Goal: Transaction & Acquisition: Purchase product/service

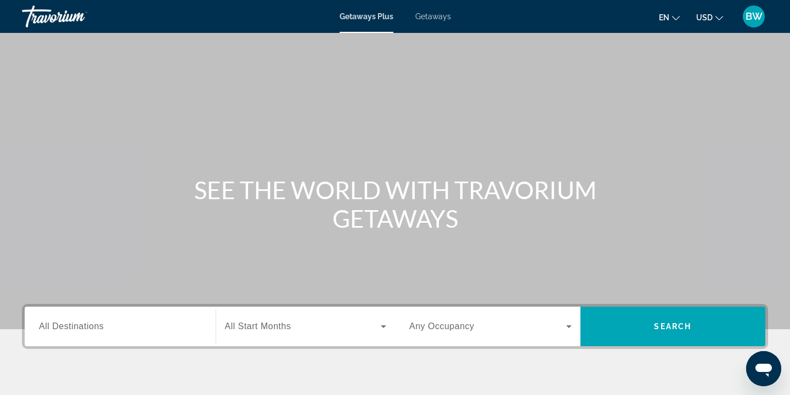
click at [436, 17] on span "Getaways" at bounding box center [433, 16] width 36 height 9
click at [90, 328] on span "All Destinations" at bounding box center [71, 325] width 65 height 9
click at [90, 328] on input "Destination All Destinations" at bounding box center [120, 326] width 162 height 13
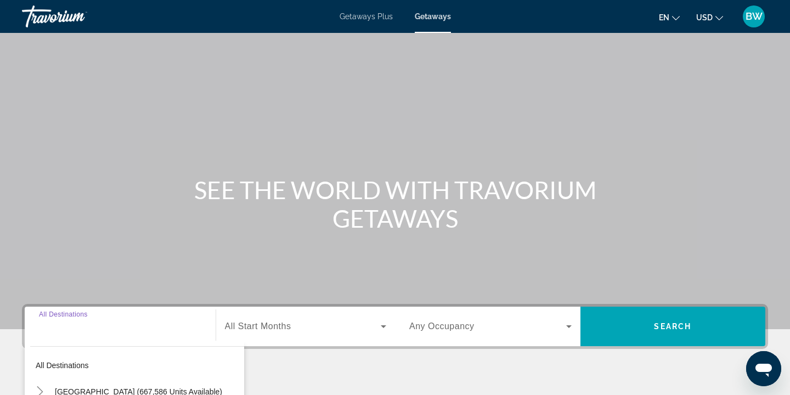
scroll to position [198, 0]
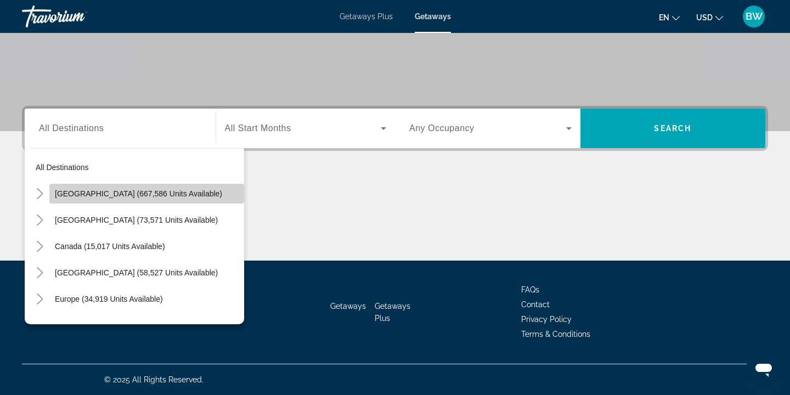
click at [114, 196] on span "[GEOGRAPHIC_DATA] (667,586 units available)" at bounding box center [138, 193] width 167 height 9
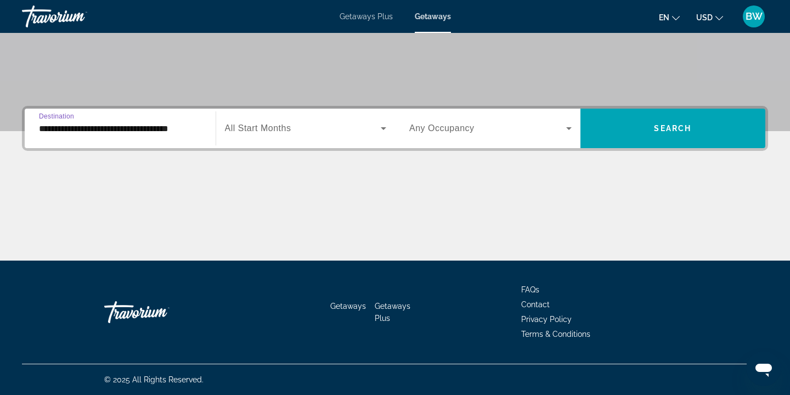
click at [148, 127] on input "**********" at bounding box center [120, 128] width 162 height 13
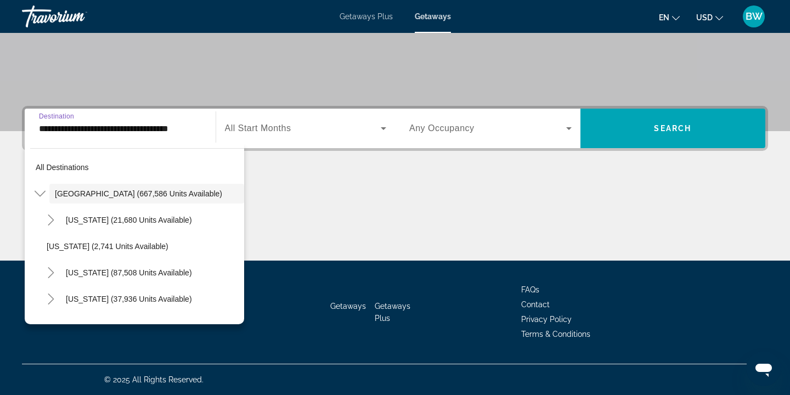
scroll to position [194, 0]
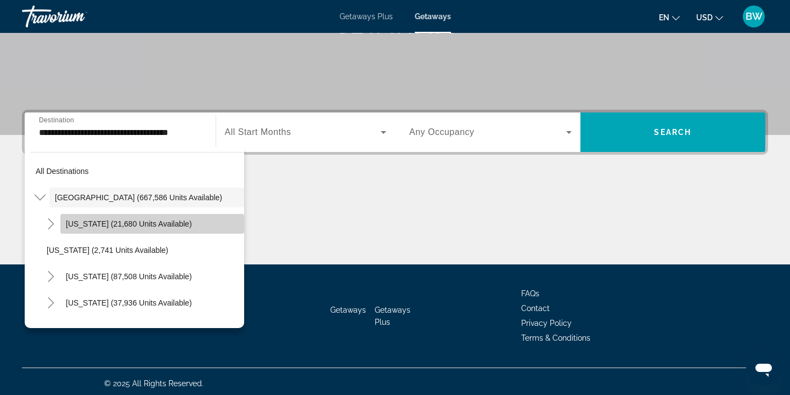
click at [131, 224] on span "[US_STATE] (21,680 units available)" at bounding box center [129, 223] width 126 height 9
type input "**********"
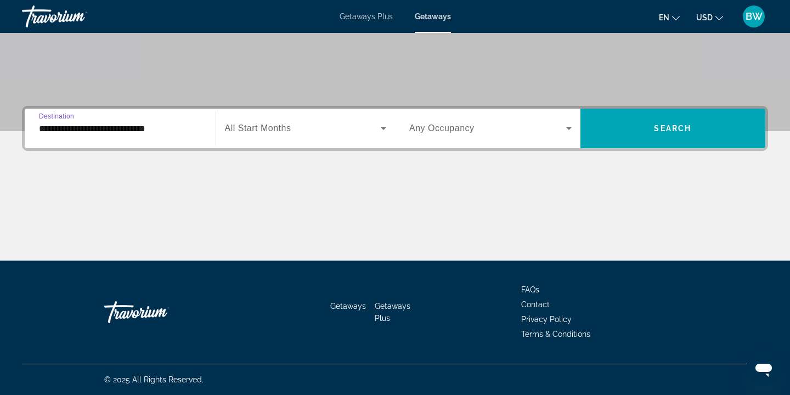
click at [153, 129] on input "**********" at bounding box center [120, 128] width 162 height 13
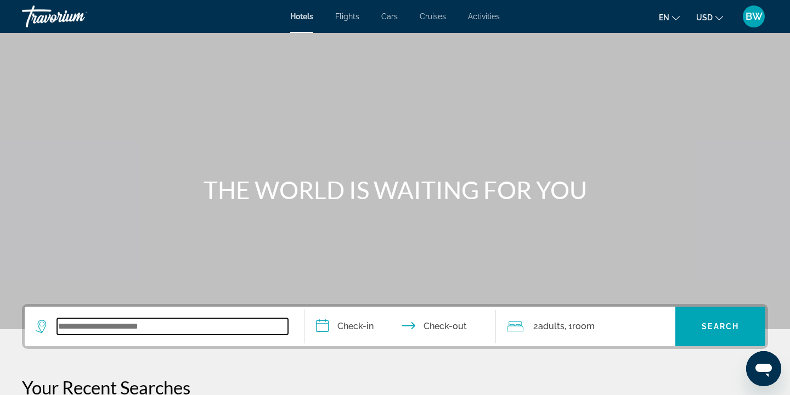
click at [100, 331] on input "Search widget" at bounding box center [172, 326] width 231 height 16
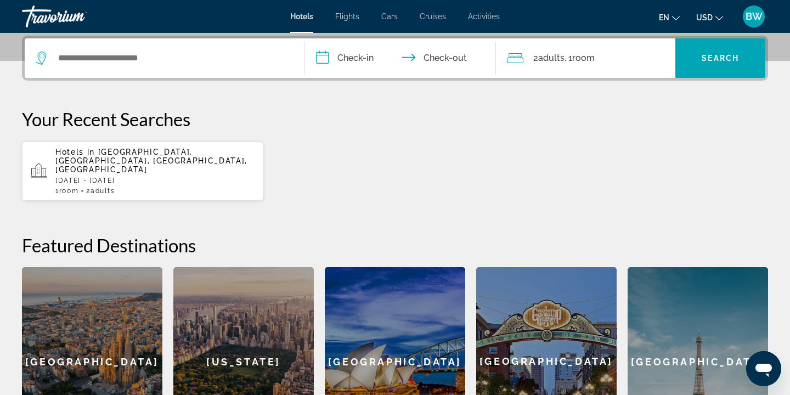
click at [138, 167] on div "Hotels in [GEOGRAPHIC_DATA], [GEOGRAPHIC_DATA], [GEOGRAPHIC_DATA], [GEOGRAPHIC_…" at bounding box center [154, 171] width 199 height 47
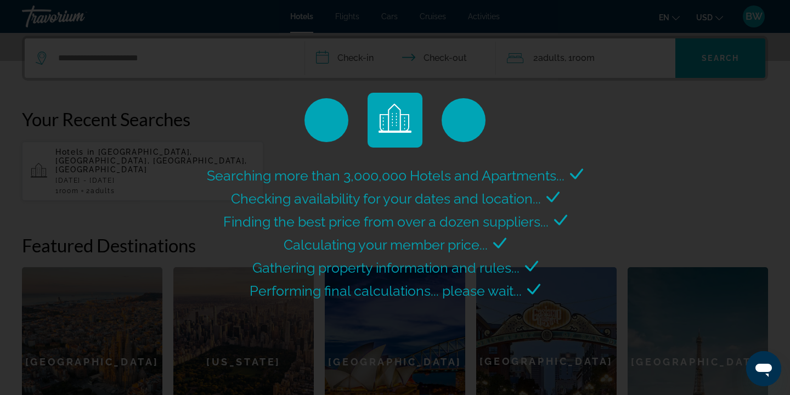
scroll to position [0, 0]
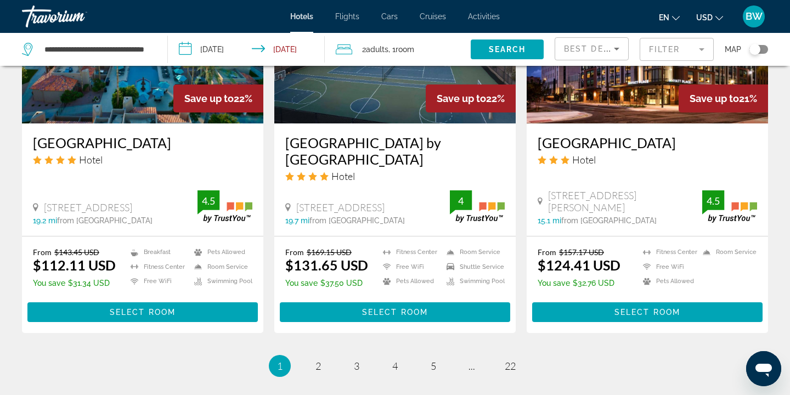
scroll to position [1396, 0]
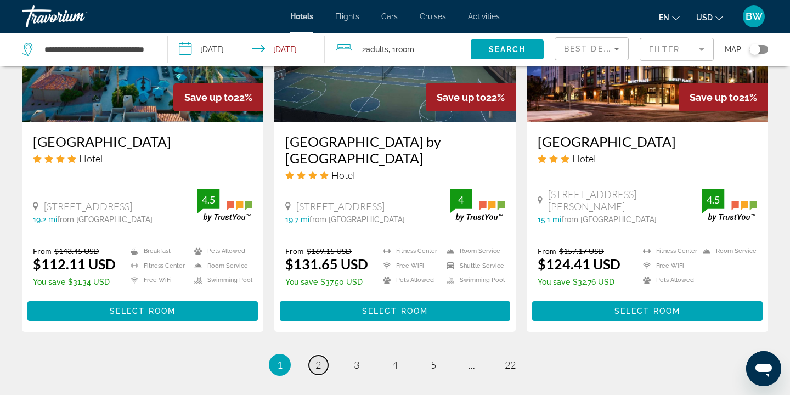
click at [314, 355] on link "page 2" at bounding box center [318, 364] width 19 height 19
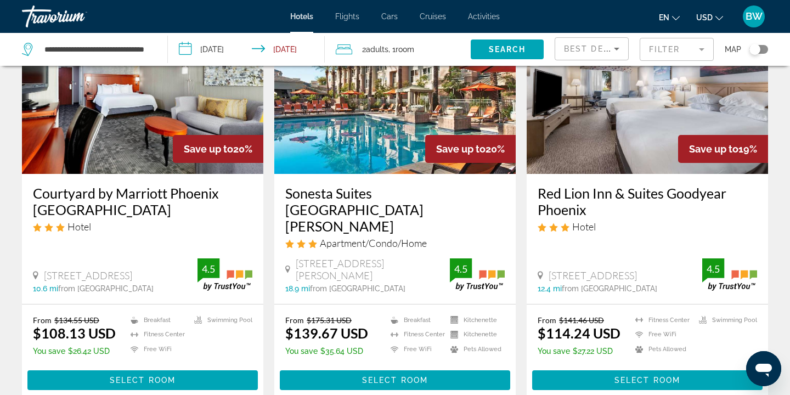
scroll to position [106, 0]
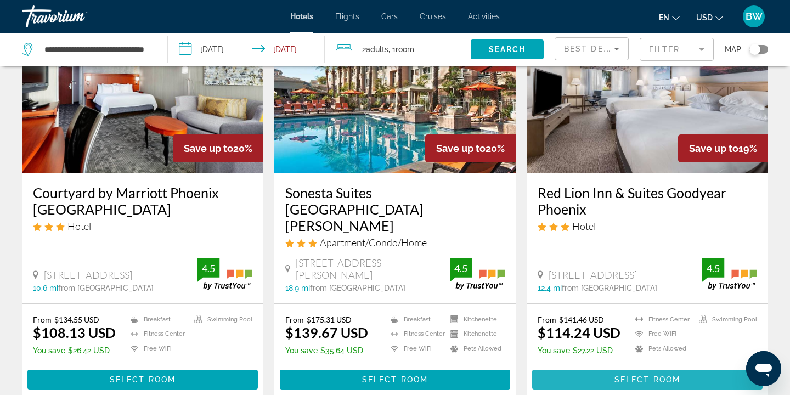
click at [604, 366] on span "Main content" at bounding box center [647, 379] width 230 height 26
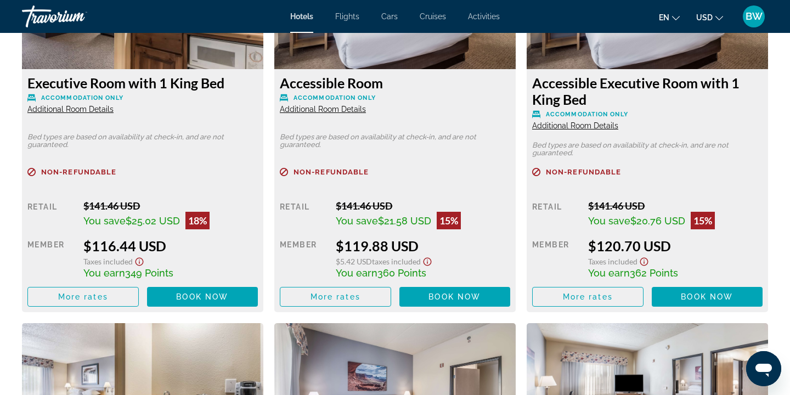
scroll to position [1962, 0]
click at [70, 111] on span "Additional Room Details" at bounding box center [70, 109] width 86 height 9
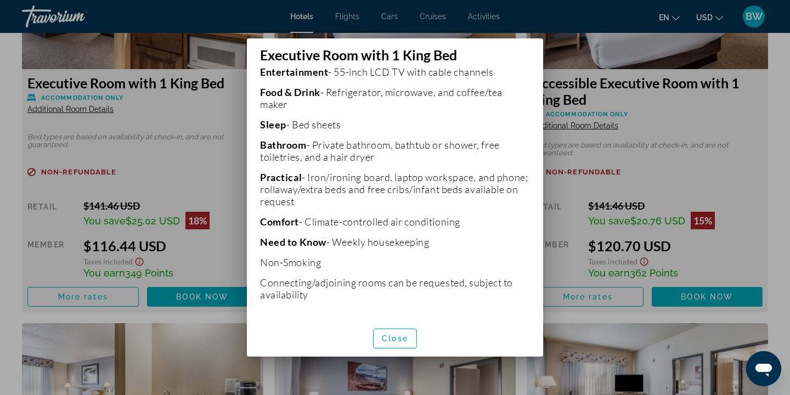
scroll to position [265, 0]
click at [400, 344] on span "button" at bounding box center [394, 338] width 43 height 26
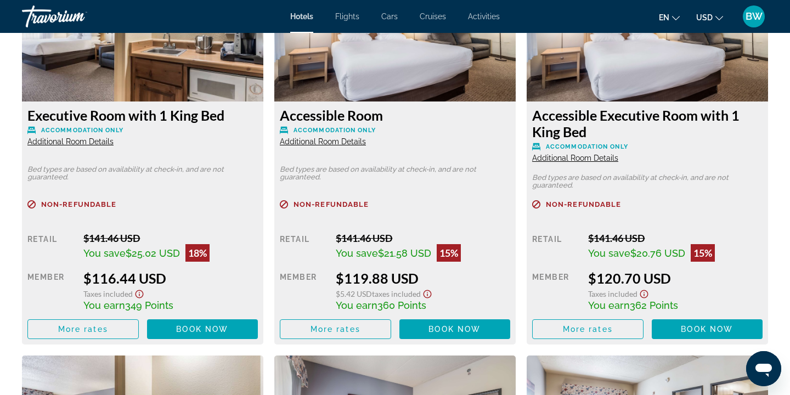
scroll to position [1933, 0]
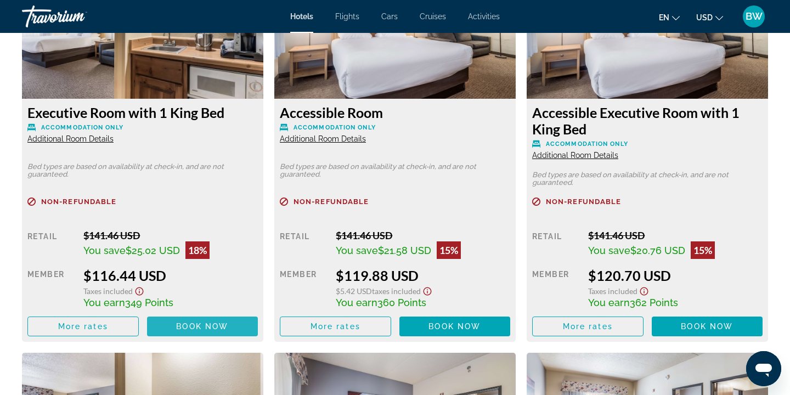
click at [193, 330] on span "Book now" at bounding box center [202, 326] width 52 height 9
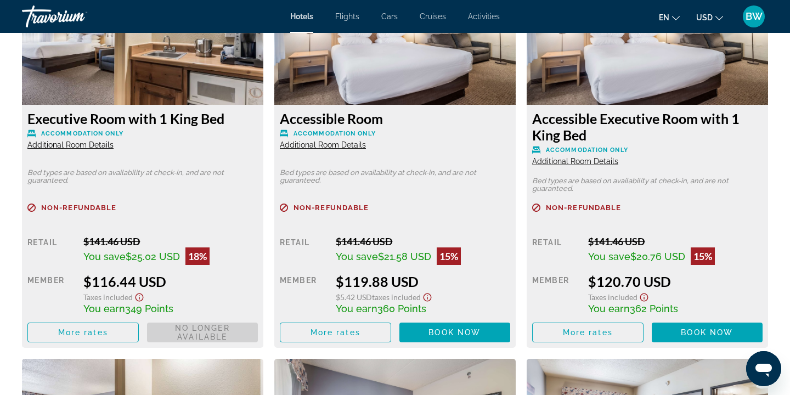
scroll to position [1918, 0]
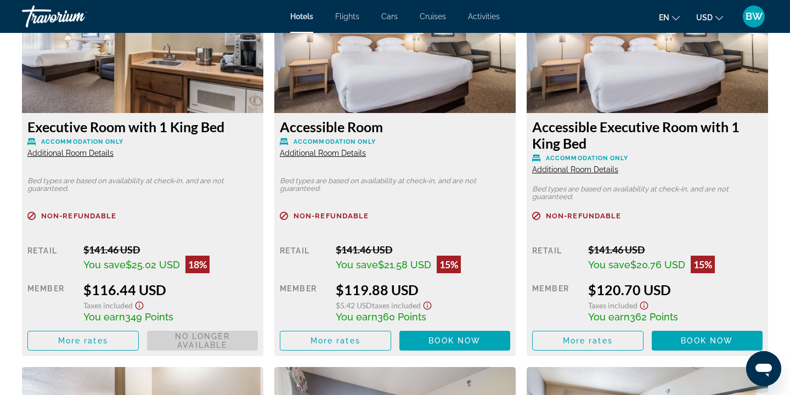
click at [574, 174] on span "Additional Room Details" at bounding box center [575, 169] width 86 height 9
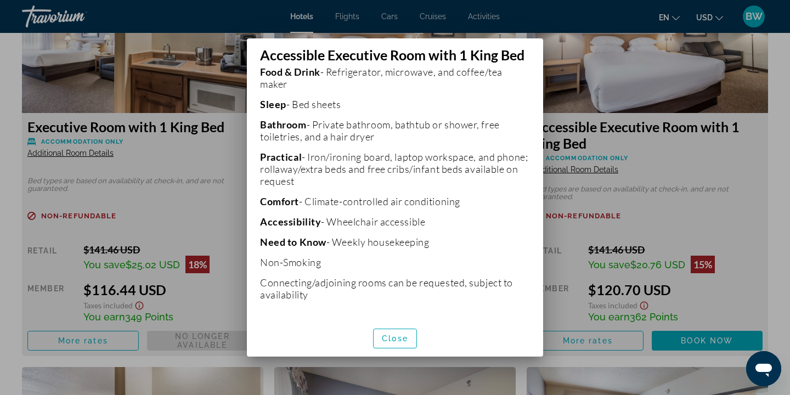
scroll to position [0, 0]
click at [395, 336] on span "Close" at bounding box center [395, 338] width 26 height 9
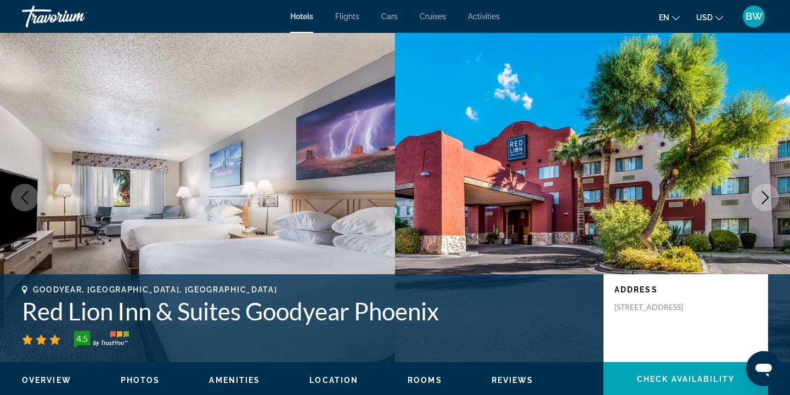
scroll to position [1918, 0]
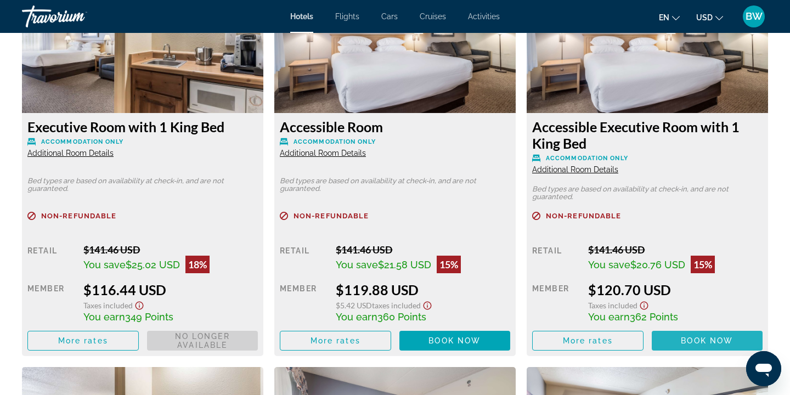
click at [700, 344] on span "Book now" at bounding box center [707, 340] width 52 height 9
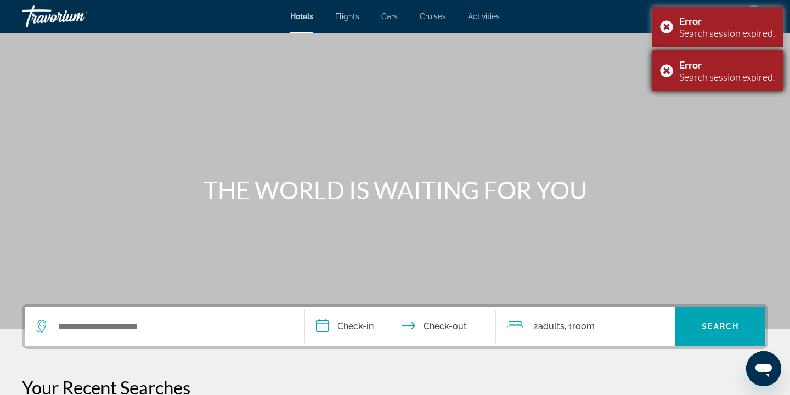
click at [665, 66] on div "Error Search session expired." at bounding box center [718, 70] width 132 height 41
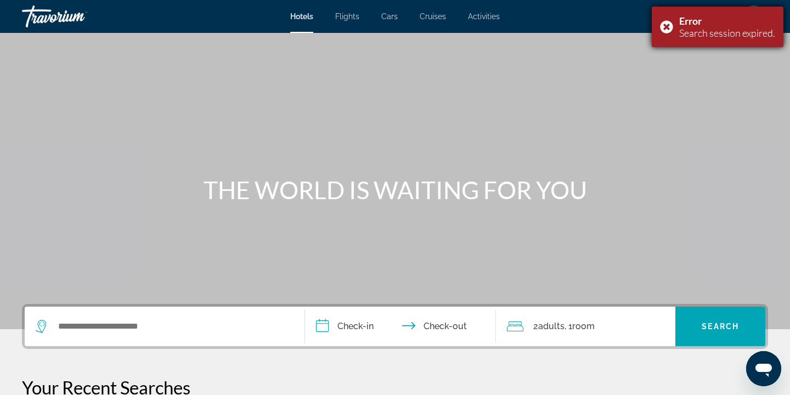
click at [665, 29] on div "Error Search session expired." at bounding box center [718, 27] width 132 height 41
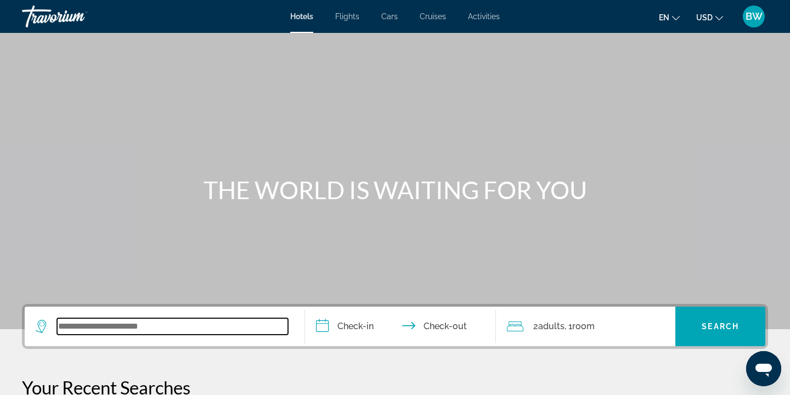
click at [90, 322] on input "Search widget" at bounding box center [172, 326] width 231 height 16
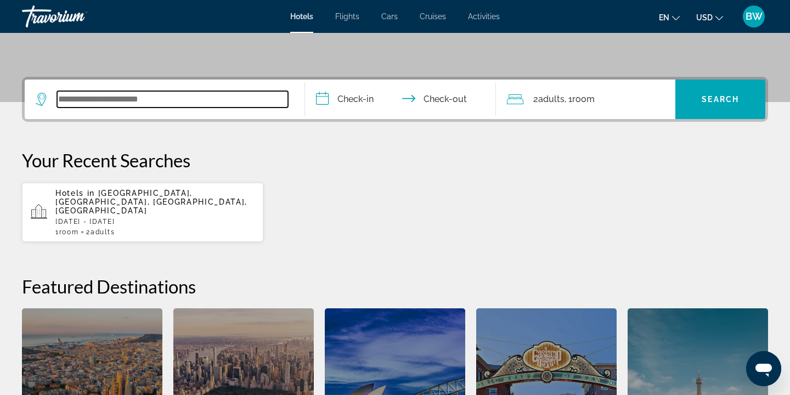
scroll to position [268, 0]
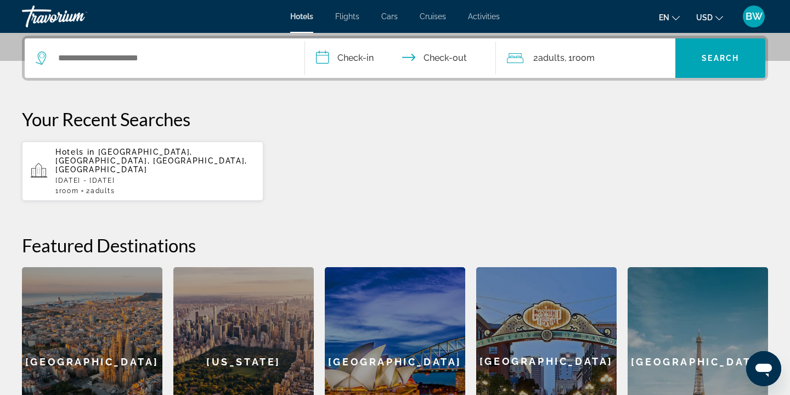
click at [107, 177] on p "Sat, 13 Sep - Sun, 14 Sep" at bounding box center [154, 181] width 199 height 8
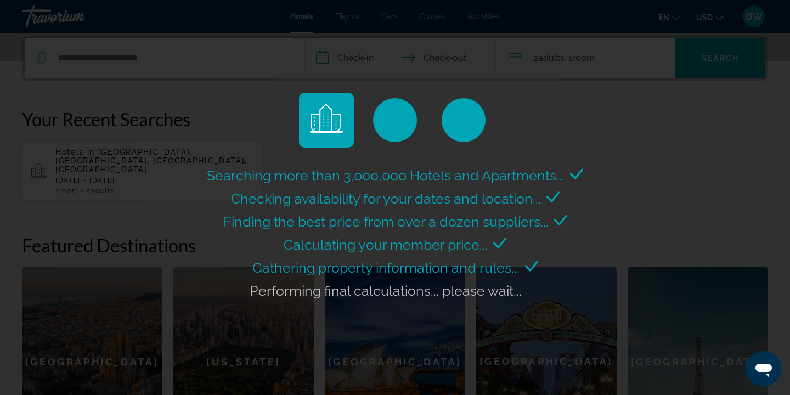
scroll to position [0, 0]
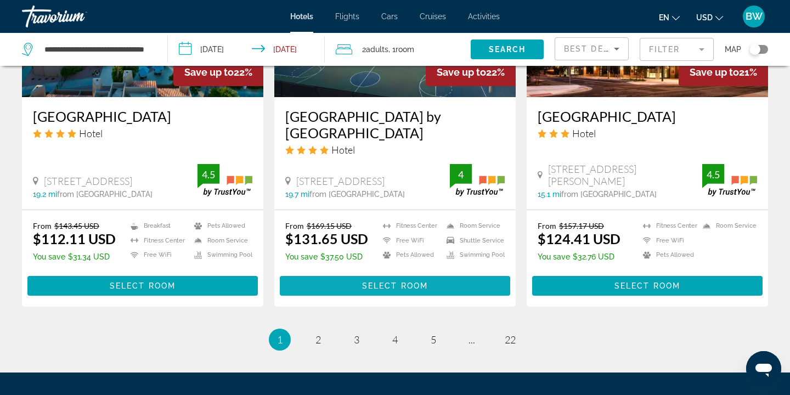
scroll to position [1428, 0]
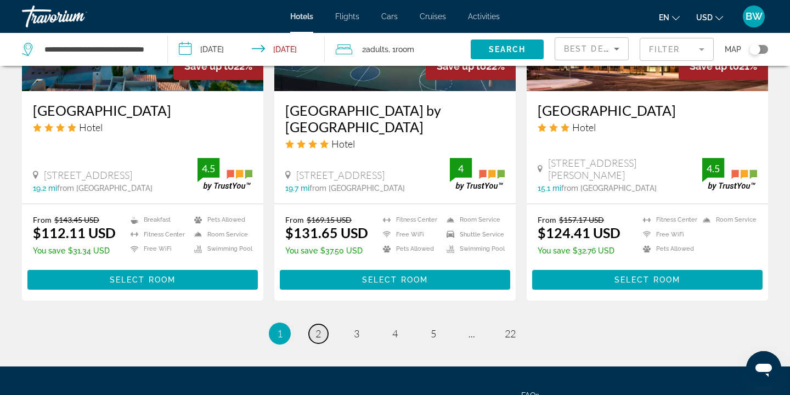
click at [315, 327] on span "2" at bounding box center [317, 333] width 5 height 12
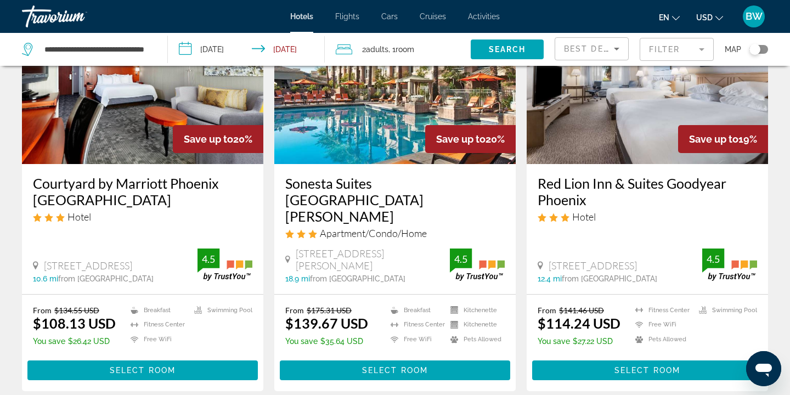
scroll to position [116, 0]
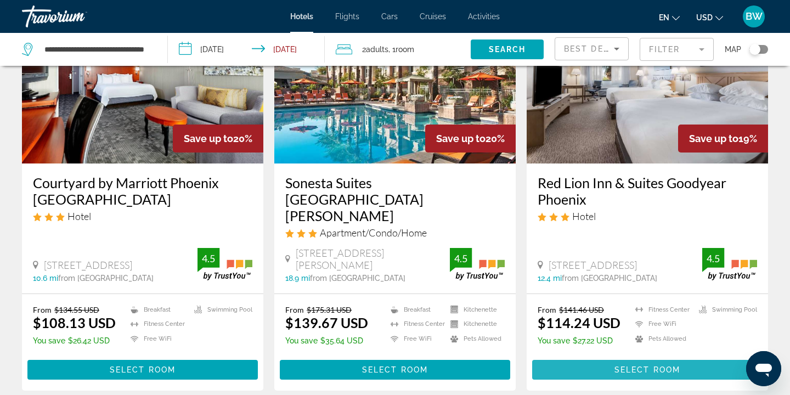
click at [622, 365] on span "Select Room" at bounding box center [647, 369] width 66 height 9
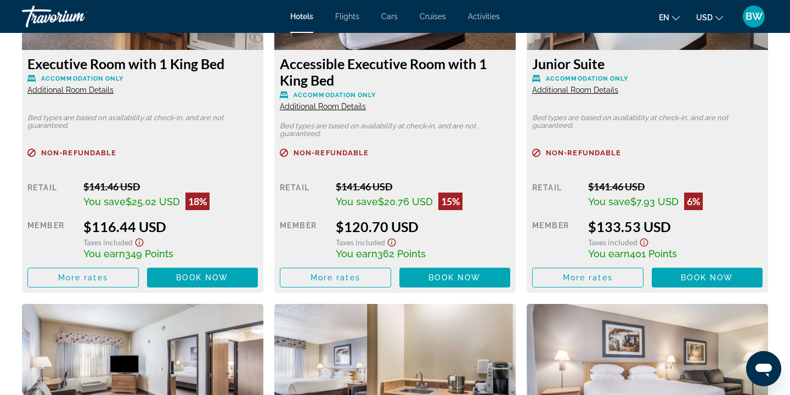
scroll to position [1981, 0]
click at [338, 111] on span "Additional Room Details" at bounding box center [323, 106] width 86 height 9
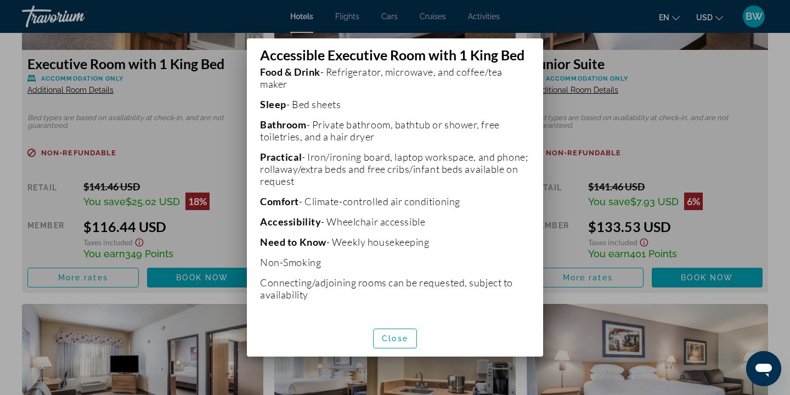
scroll to position [286, 0]
click at [394, 339] on span "Close" at bounding box center [395, 338] width 26 height 9
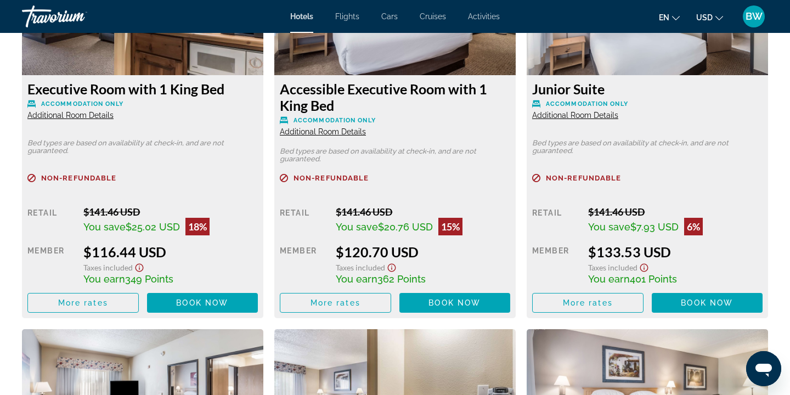
scroll to position [1964, 0]
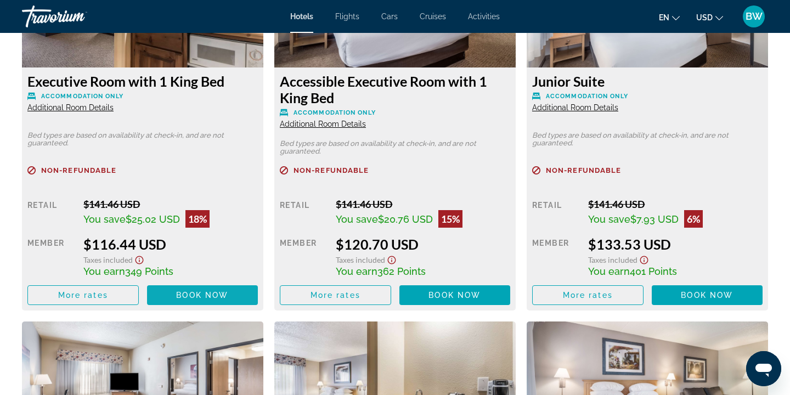
click at [200, 297] on span "Book now" at bounding box center [202, 295] width 52 height 9
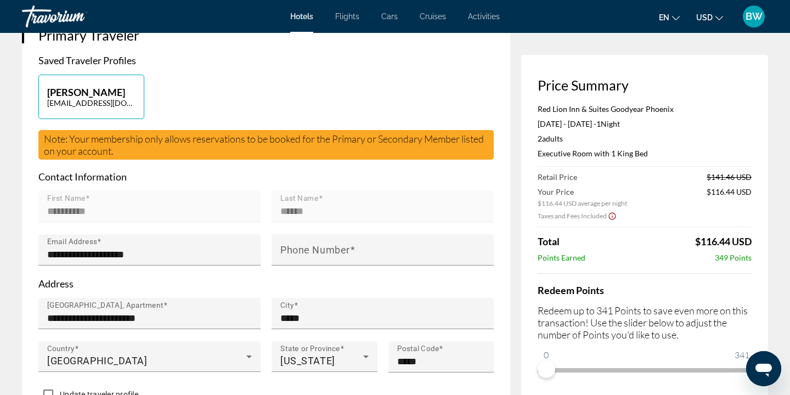
scroll to position [310, 0]
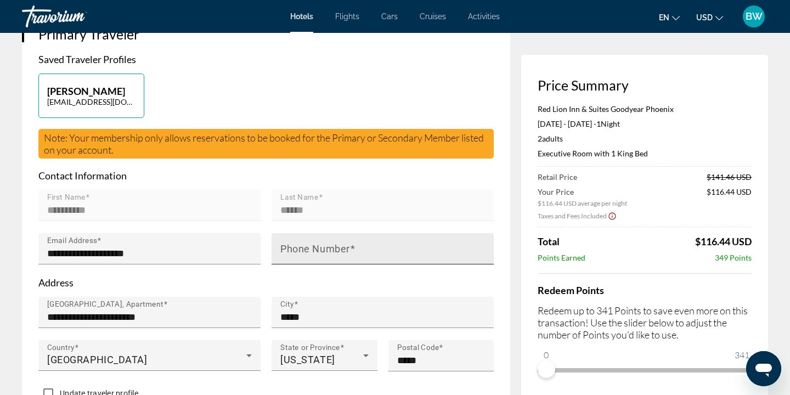
click at [317, 250] on mat-label "Phone Number" at bounding box center [315, 249] width 70 height 12
click at [317, 250] on input "Phone Number" at bounding box center [385, 253] width 211 height 13
type input "**********"
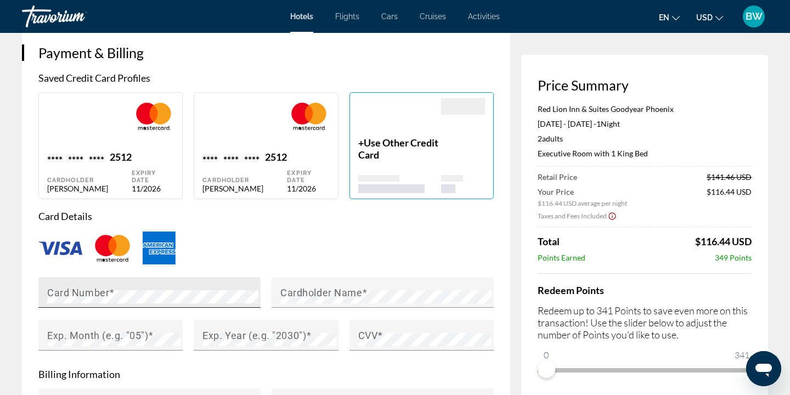
scroll to position [852, 0]
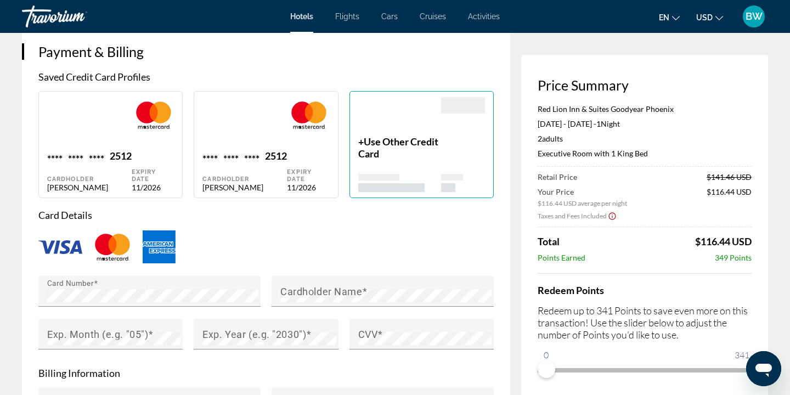
click at [263, 299] on div "Card Number" at bounding box center [149, 297] width 233 height 43
click at [274, 295] on div "Cardholder Name" at bounding box center [382, 291] width 222 height 31
click at [99, 336] on mat-label "Exp. Month (e.g. "05")" at bounding box center [97, 335] width 101 height 12
click at [296, 337] on mat-label "Exp. Year (e.g. "2030")" at bounding box center [254, 335] width 104 height 12
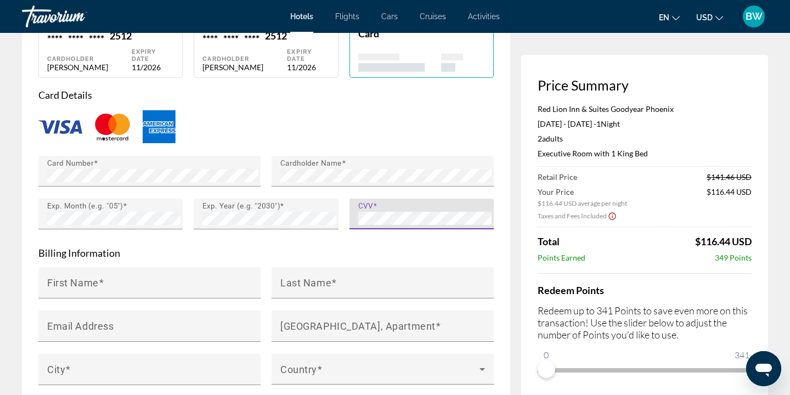
scroll to position [973, 0]
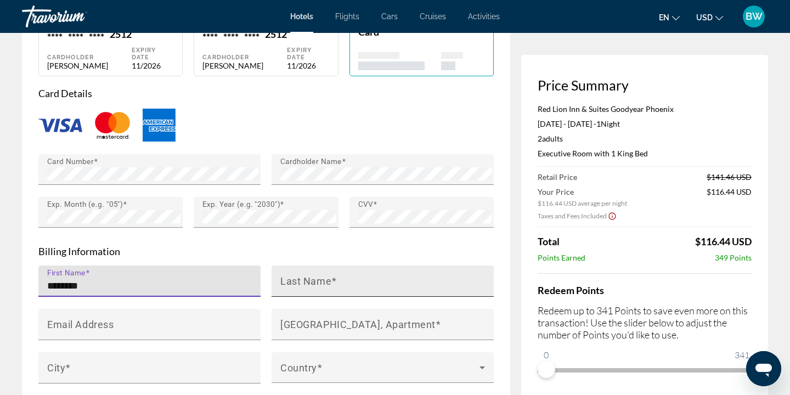
type input "*******"
click at [286, 284] on mat-label "Last Name" at bounding box center [305, 281] width 51 height 12
click at [286, 284] on input "Last Name" at bounding box center [385, 285] width 211 height 13
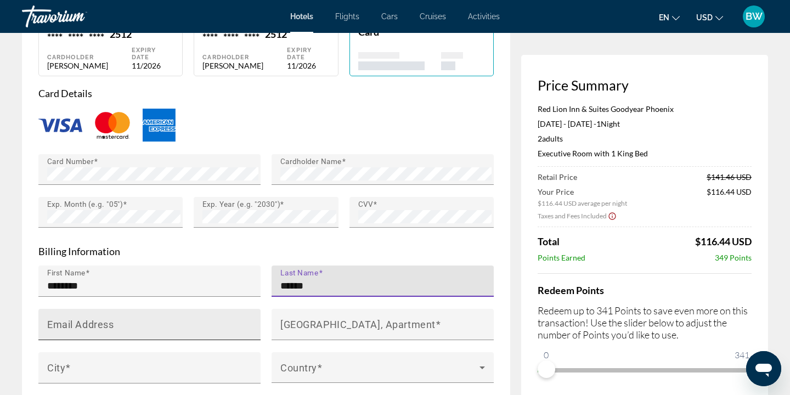
type input "******"
click at [201, 312] on div "Email Address" at bounding box center [152, 324] width 211 height 31
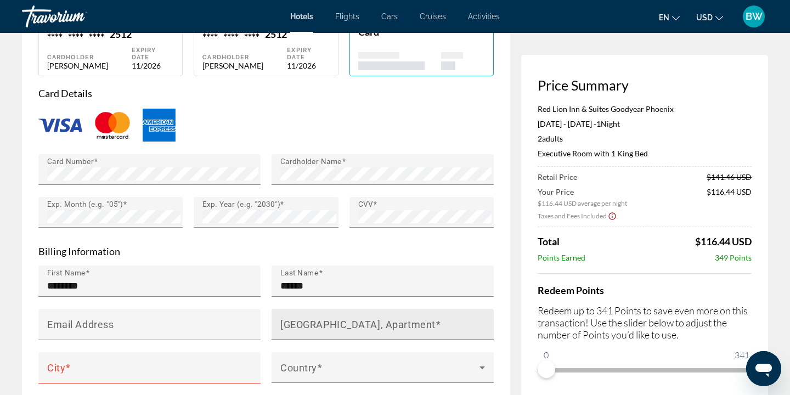
click at [317, 324] on mat-label "House Number, Street, Apartment" at bounding box center [357, 325] width 155 height 12
click at [317, 324] on input "House Number, Street, Apartment" at bounding box center [385, 328] width 211 height 13
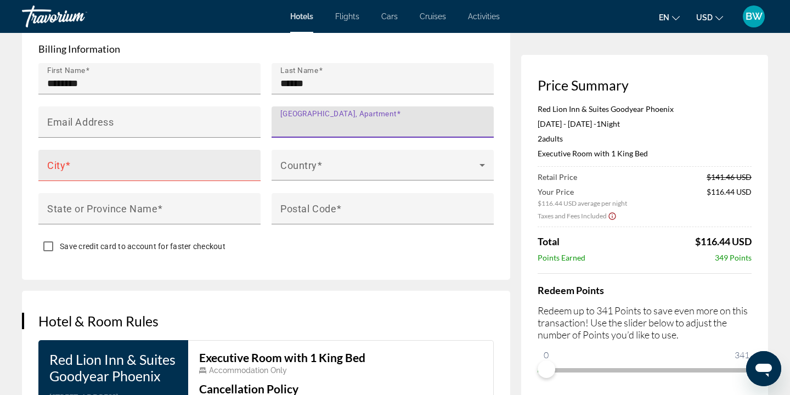
scroll to position [1181, 0]
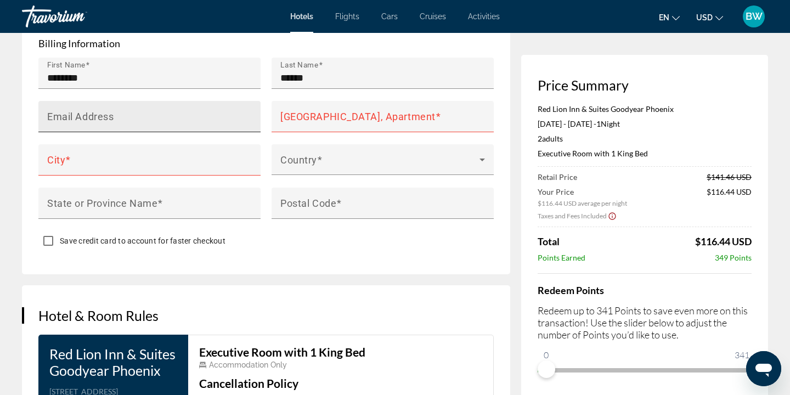
click at [77, 115] on mat-label "Email Address" at bounding box center [80, 117] width 66 height 12
click at [77, 115] on input "Email Address" at bounding box center [152, 121] width 211 height 13
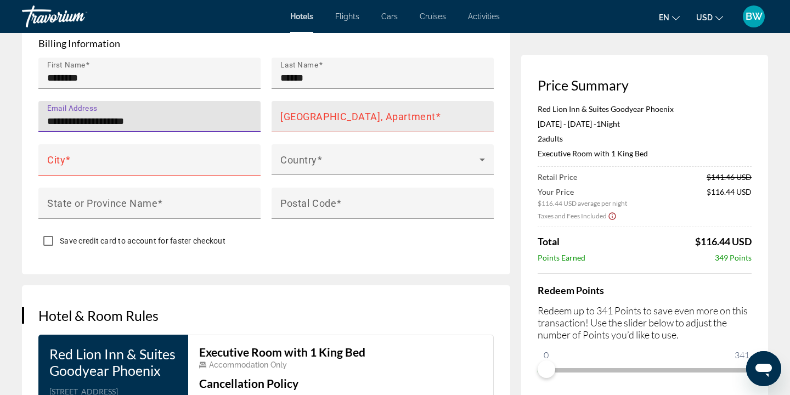
type input "**********"
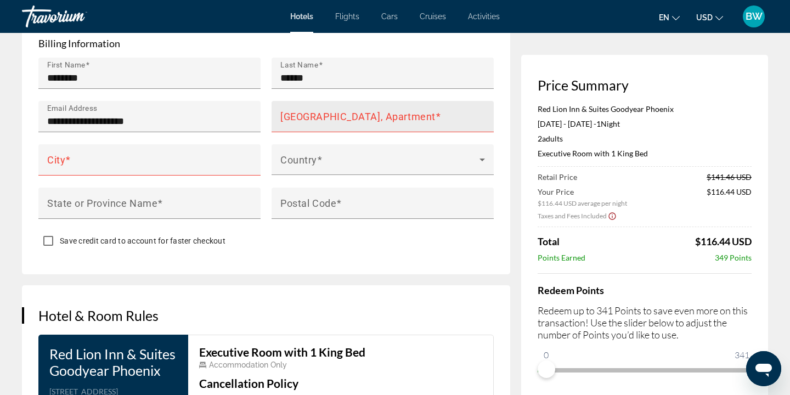
click at [308, 114] on mat-label "House Number, Street, Apartment" at bounding box center [357, 117] width 155 height 12
click at [308, 115] on input "House Number, Street, Apartment" at bounding box center [385, 121] width 211 height 13
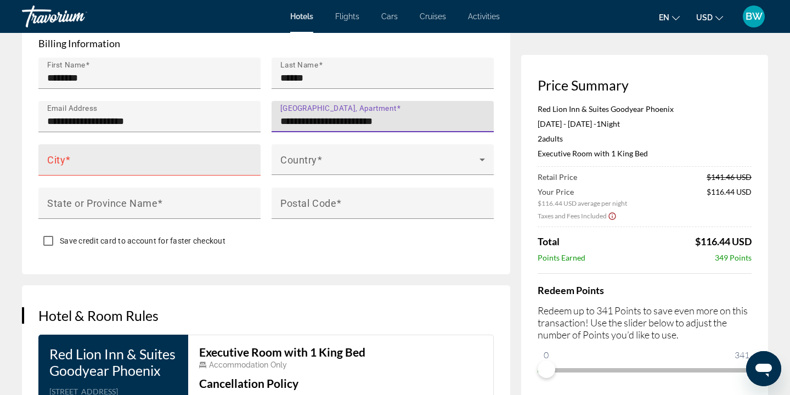
type input "**********"
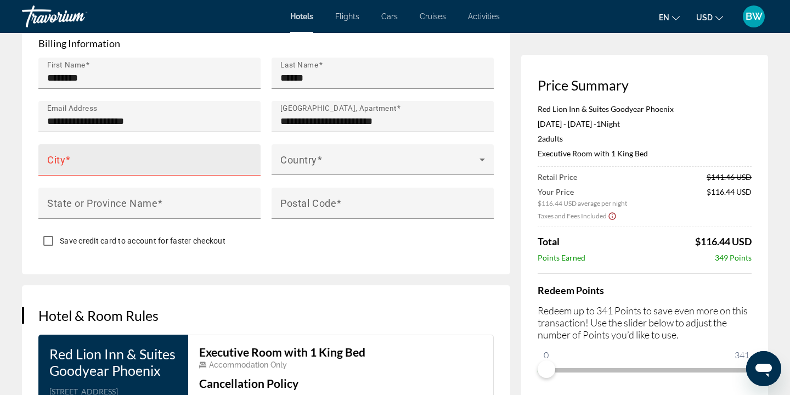
click at [67, 161] on span "Main content" at bounding box center [67, 160] width 5 height 12
click at [67, 161] on input "City" at bounding box center [152, 164] width 211 height 13
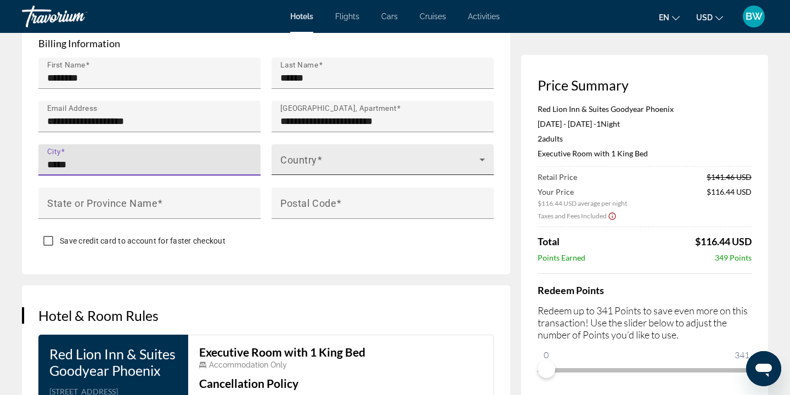
type input "*****"
click at [293, 160] on span "Main content" at bounding box center [379, 163] width 199 height 13
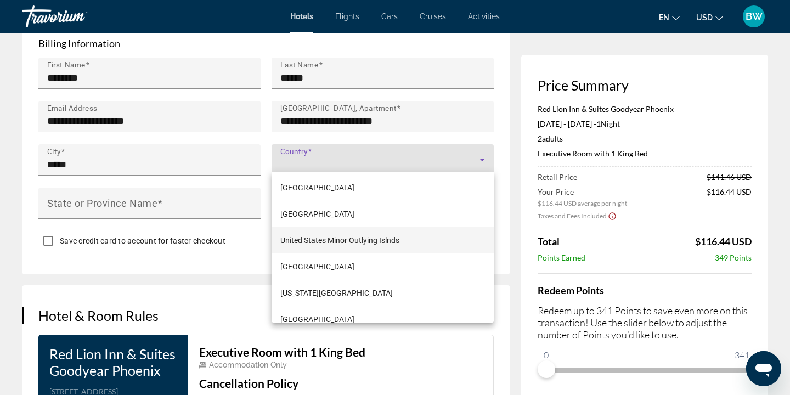
scroll to position [6343, 0]
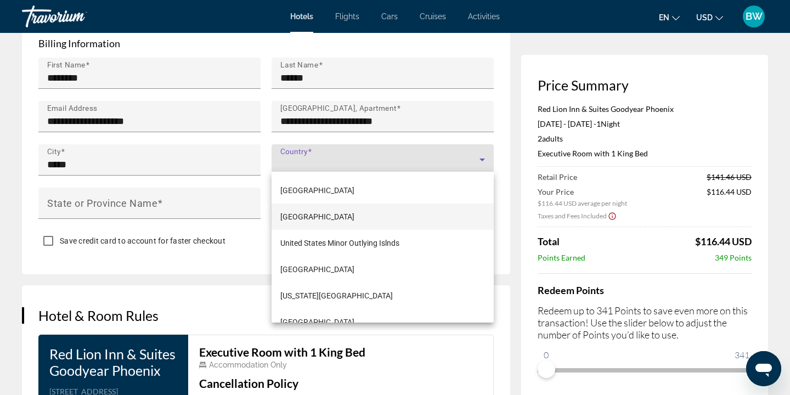
click at [354, 218] on span "United States of America" at bounding box center [317, 216] width 74 height 13
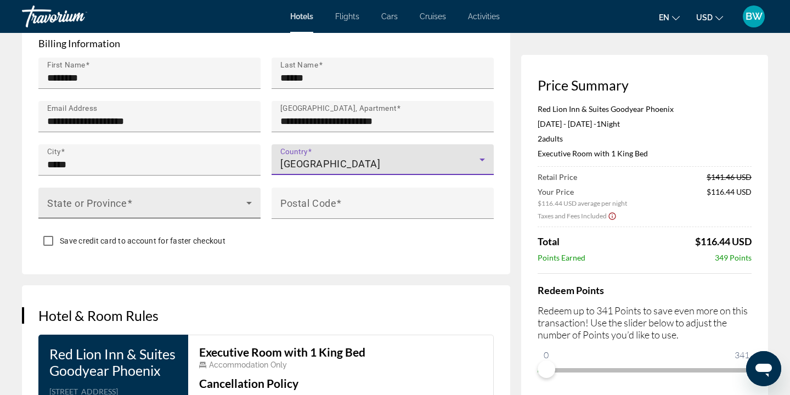
click at [245, 200] on icon "Main content" at bounding box center [248, 202] width 13 height 13
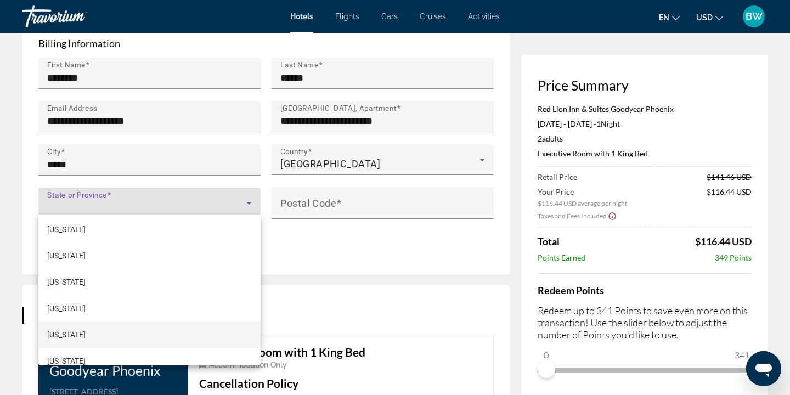
scroll to position [319, 0]
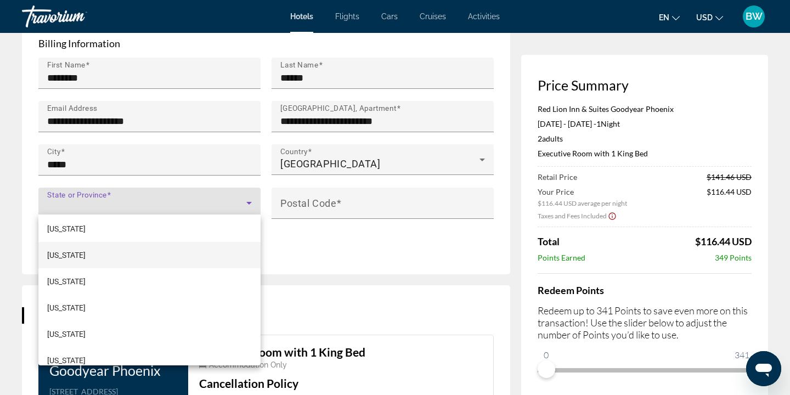
click at [56, 252] on span "Illinois" at bounding box center [66, 254] width 38 height 13
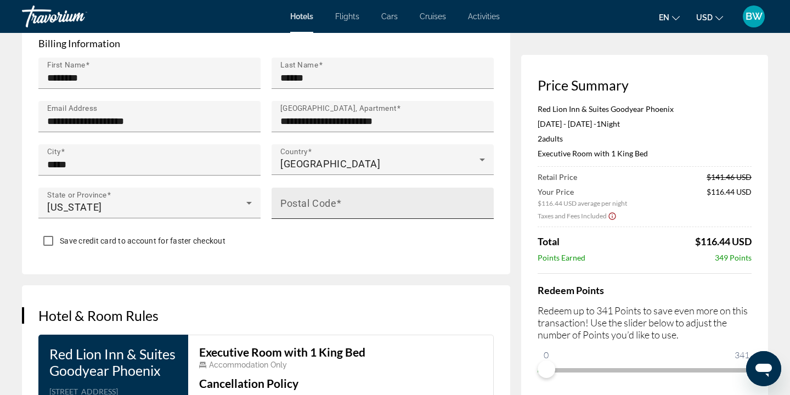
click at [338, 200] on span "Main content" at bounding box center [338, 203] width 5 height 12
click at [338, 201] on input "Postal Code" at bounding box center [385, 207] width 211 height 13
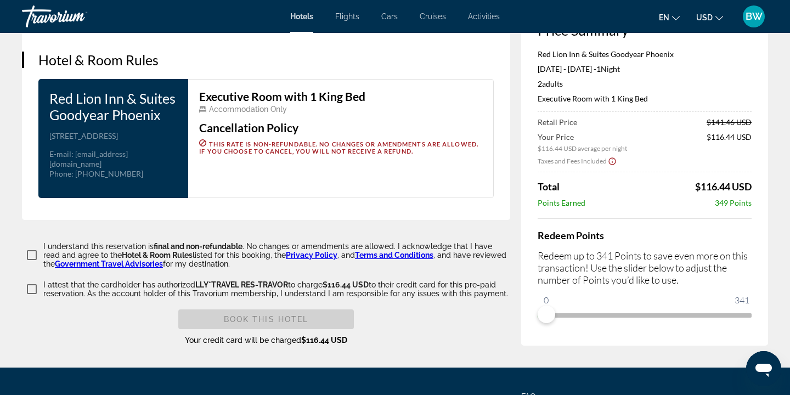
scroll to position [1437, 0]
type input "*****"
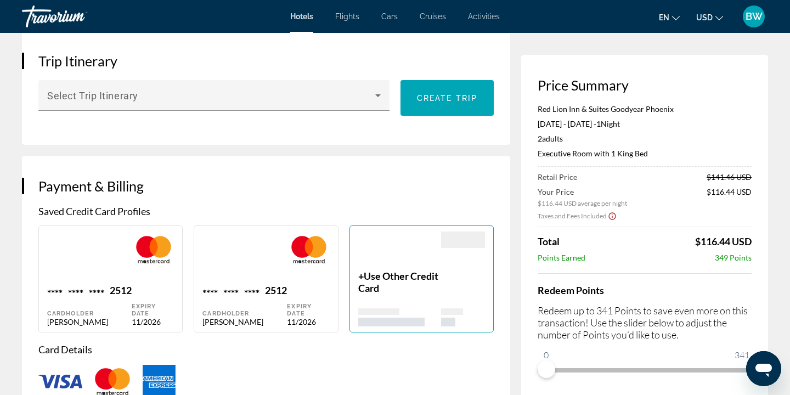
scroll to position [723, 0]
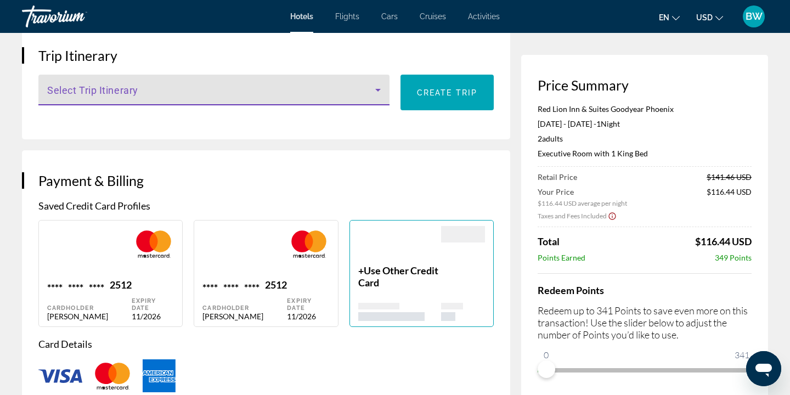
click at [377, 89] on icon "Main content" at bounding box center [377, 90] width 5 height 3
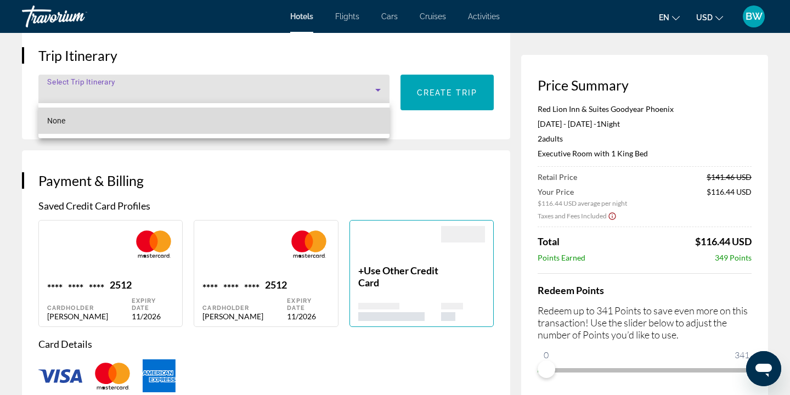
click at [346, 123] on mat-option "None" at bounding box center [213, 120] width 351 height 26
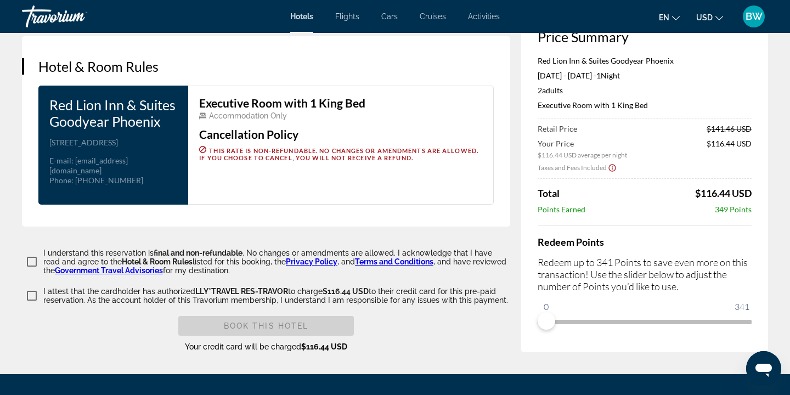
scroll to position [1429, 0]
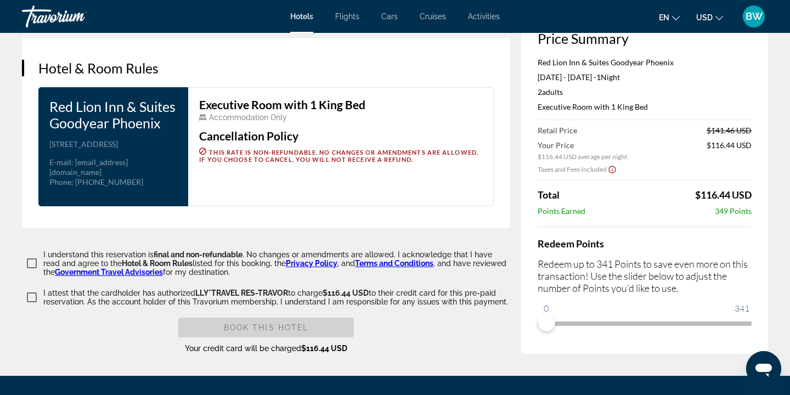
click at [255, 323] on div "Book this hotel" at bounding box center [265, 328] width 175 height 20
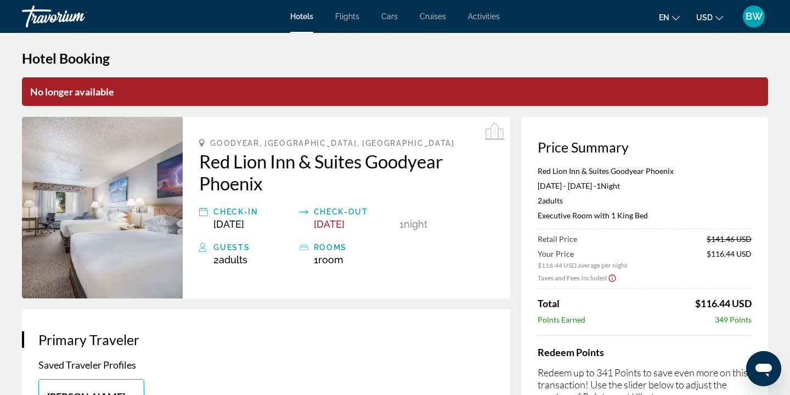
scroll to position [5, 0]
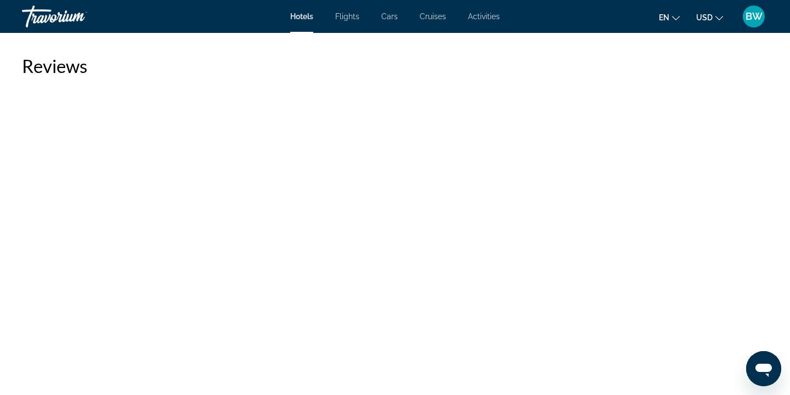
scroll to position [1789, 0]
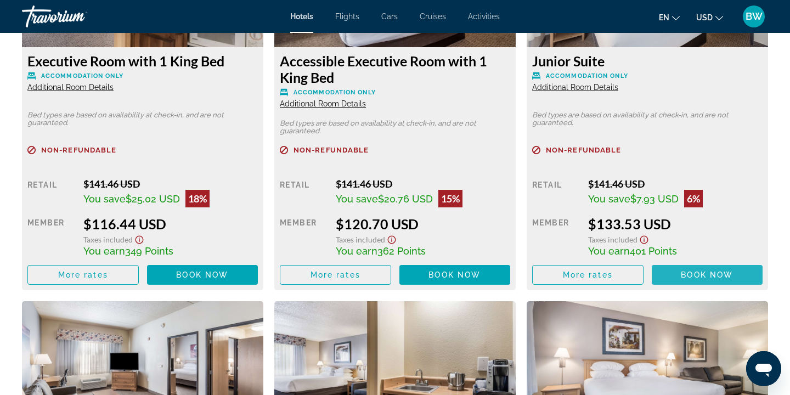
click at [690, 277] on span "Book now" at bounding box center [707, 274] width 52 height 9
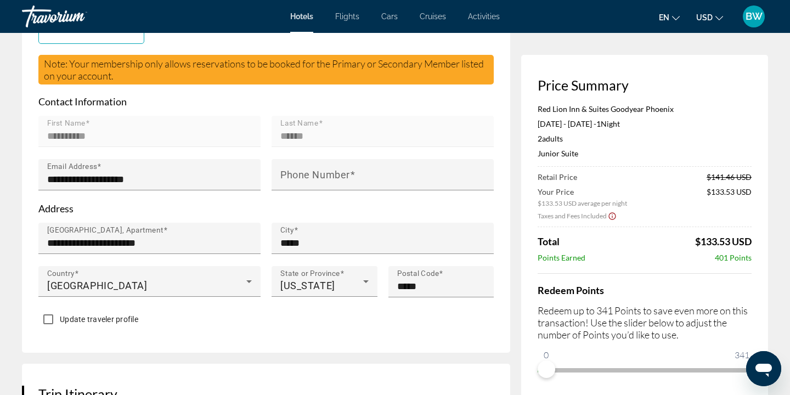
scroll to position [349, 0]
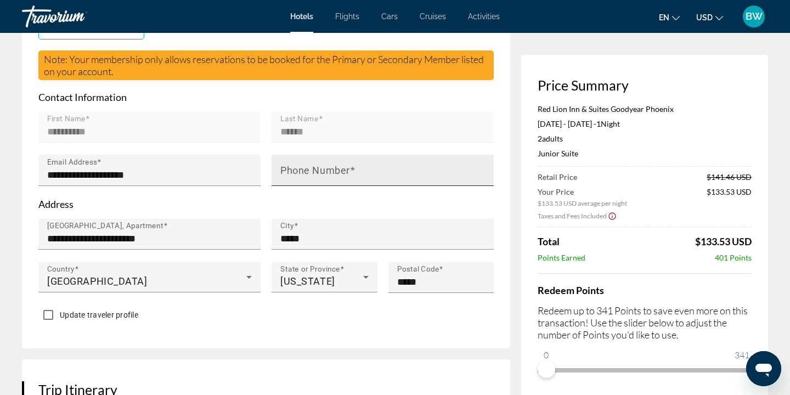
click at [320, 171] on mat-label "Phone Number" at bounding box center [315, 171] width 70 height 12
click at [320, 171] on input "Phone Number" at bounding box center [385, 174] width 211 height 13
type input "**********"
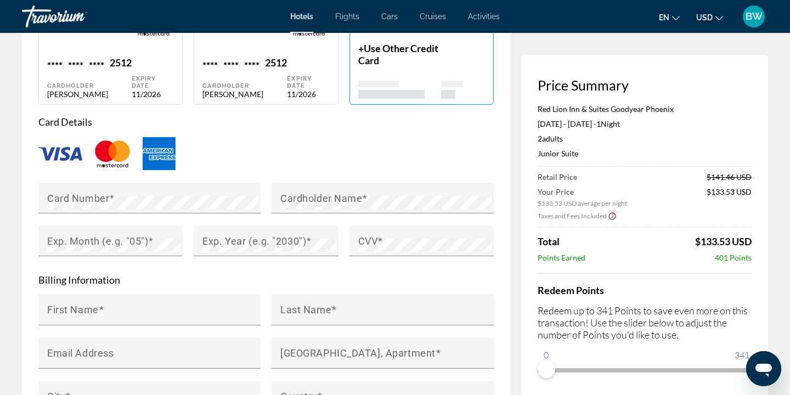
scroll to position [906, 0]
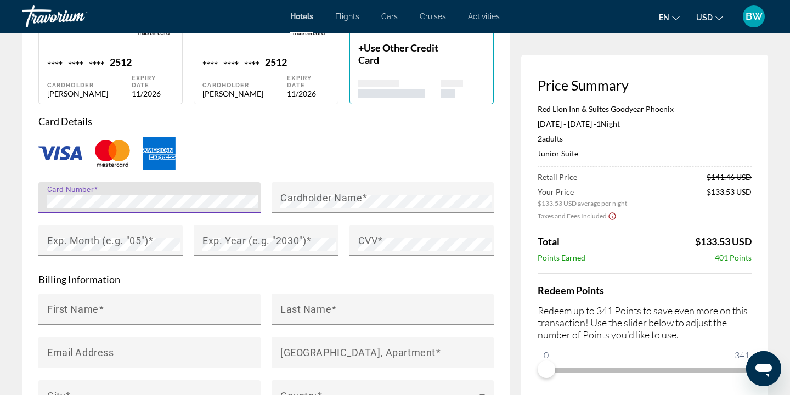
click at [100, 189] on div "Card Number" at bounding box center [152, 197] width 211 height 31
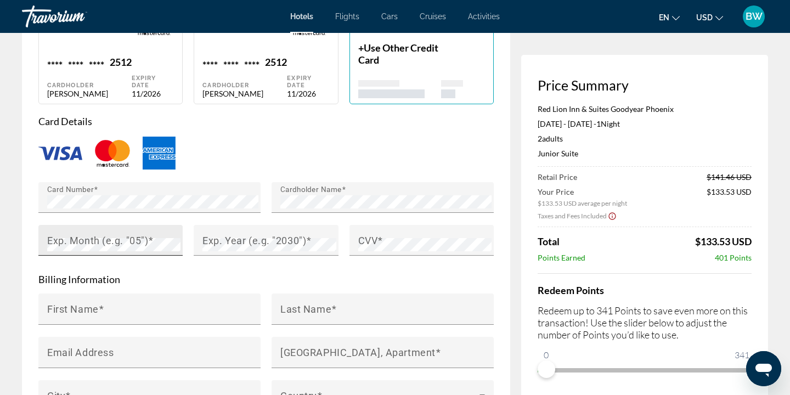
click at [152, 237] on span "Main content" at bounding box center [150, 241] width 5 height 12
click at [227, 242] on mat-label "Exp. Year (e.g. "2030")" at bounding box center [254, 241] width 104 height 12
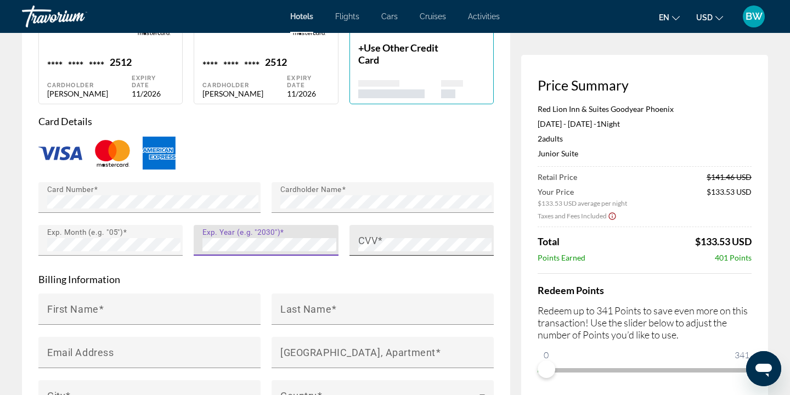
click at [349, 237] on div "CVV" at bounding box center [421, 240] width 144 height 31
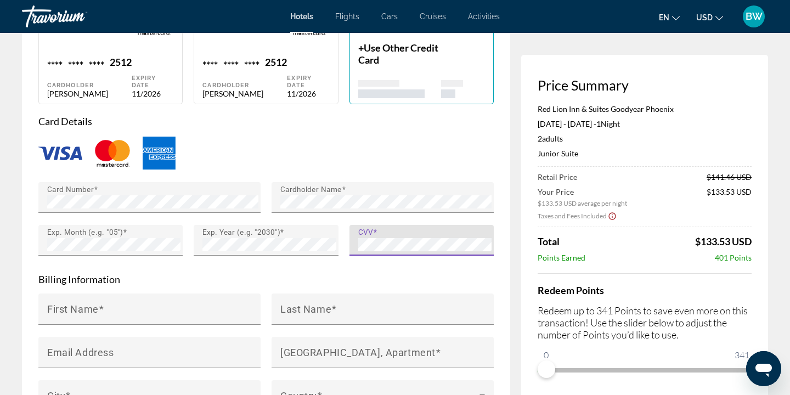
click at [216, 325] on div "Main content" at bounding box center [149, 331] width 222 height 12
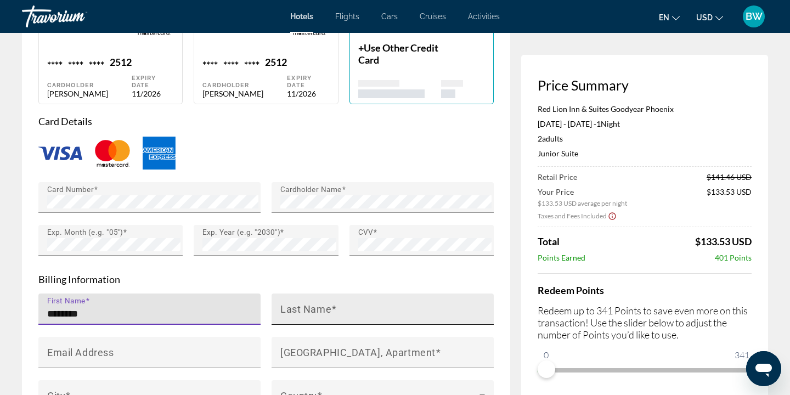
type input "********"
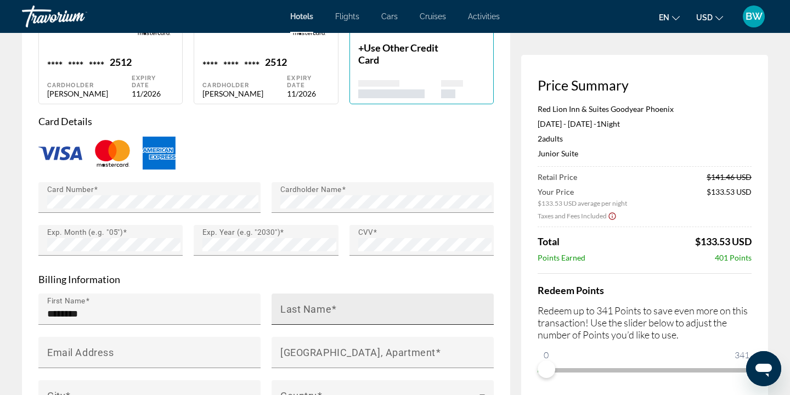
click at [305, 312] on mat-label "Last Name" at bounding box center [305, 309] width 51 height 12
click at [305, 312] on input "Last Name" at bounding box center [385, 313] width 211 height 13
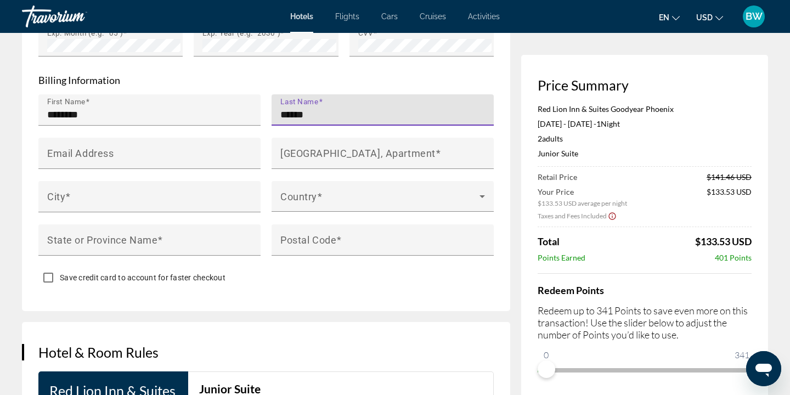
scroll to position [1133, 0]
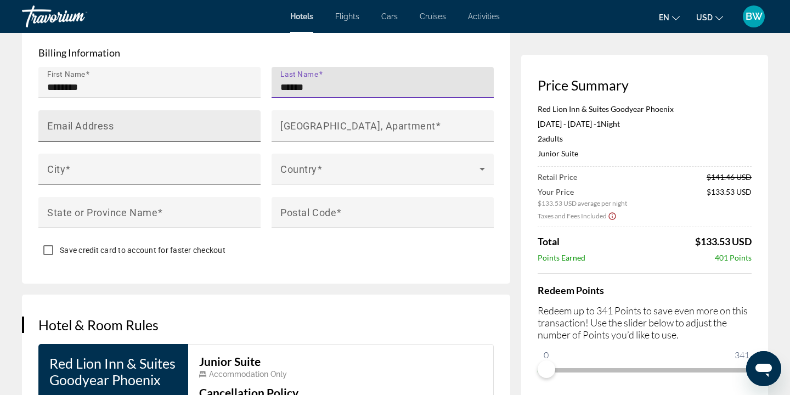
type input "******"
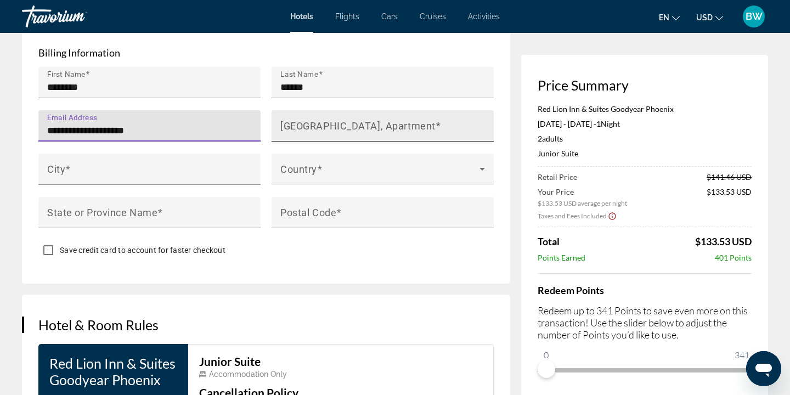
type input "**********"
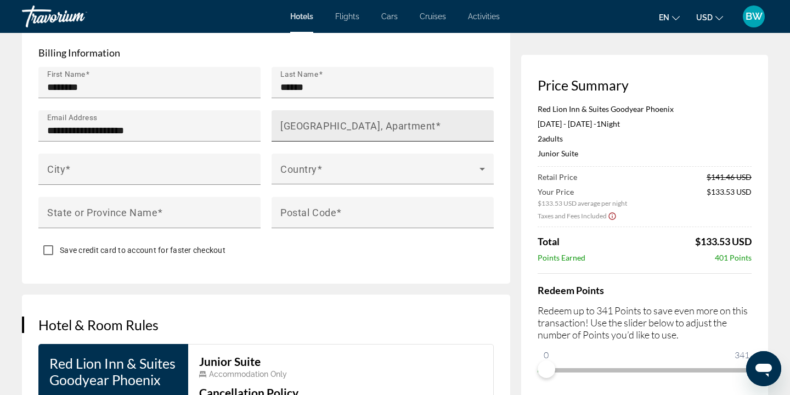
click at [279, 130] on div "House Number, Street, Apartment" at bounding box center [382, 125] width 222 height 31
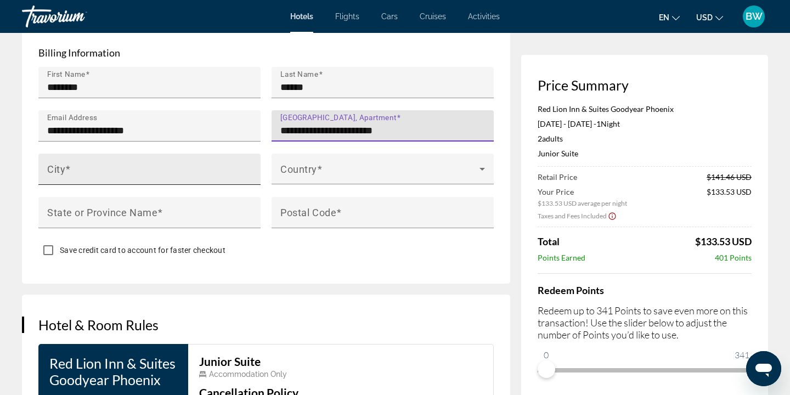
type input "**********"
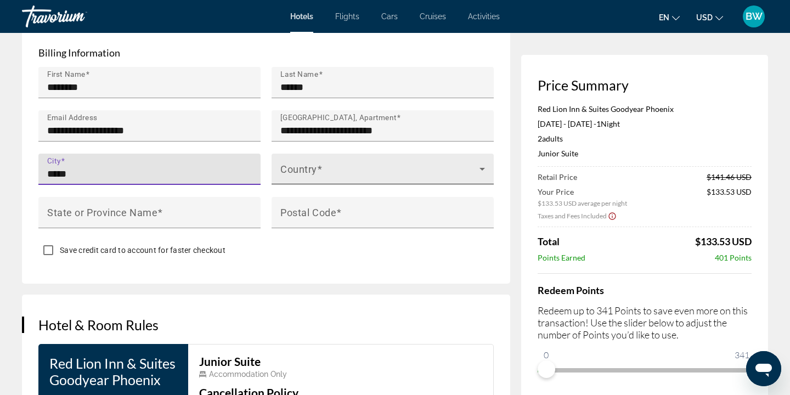
type input "*****"
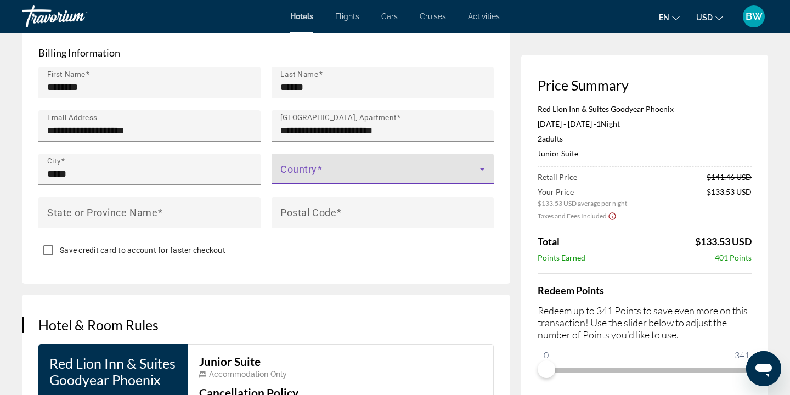
click at [353, 167] on span "Main content" at bounding box center [379, 173] width 199 height 13
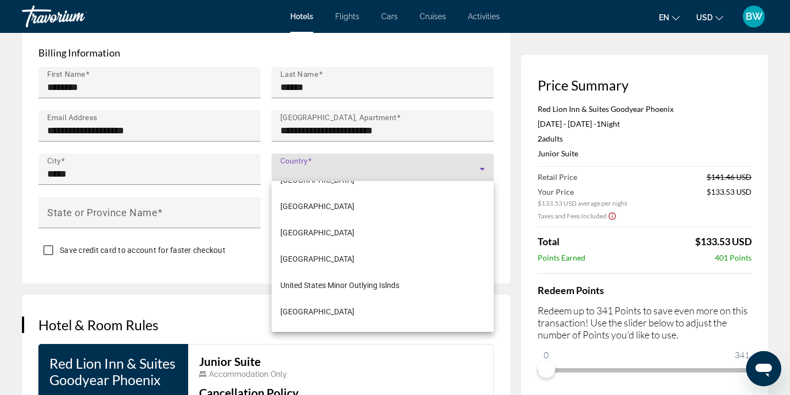
scroll to position [6301, 0]
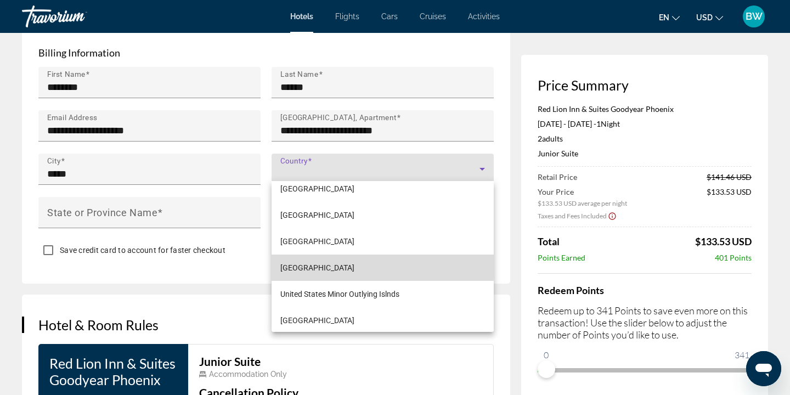
click at [353, 266] on span "United States of America" at bounding box center [317, 267] width 74 height 13
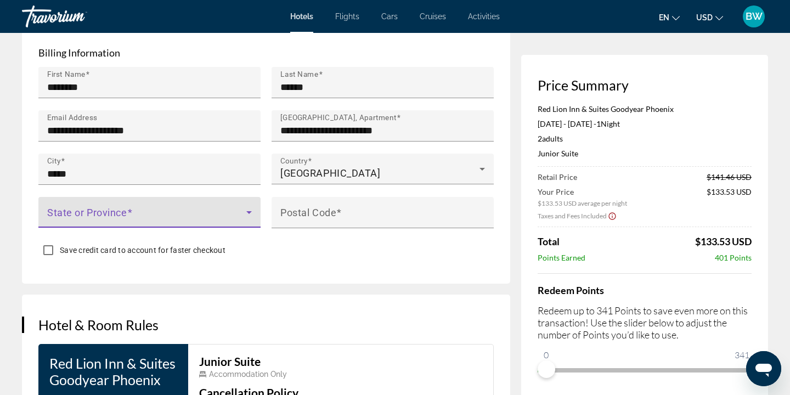
click at [151, 210] on span "Main content" at bounding box center [146, 216] width 199 height 13
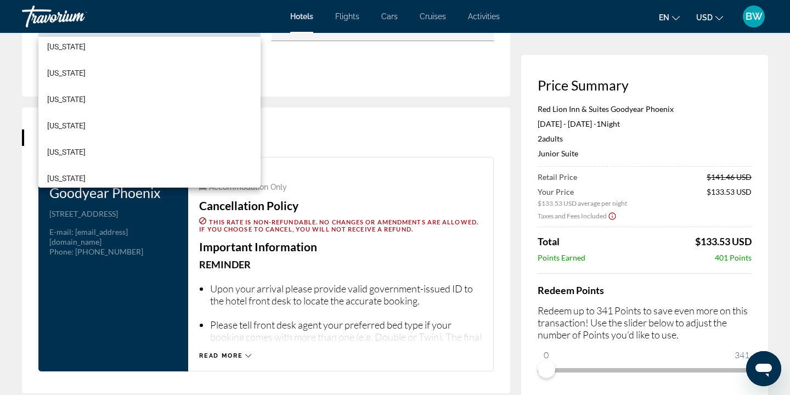
scroll to position [271, 0]
click at [132, 119] on mat-option "Illinois" at bounding box center [149, 125] width 222 height 26
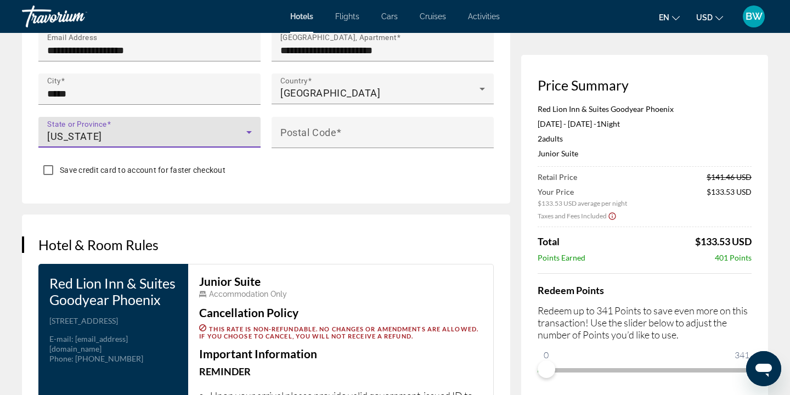
scroll to position [1211, 0]
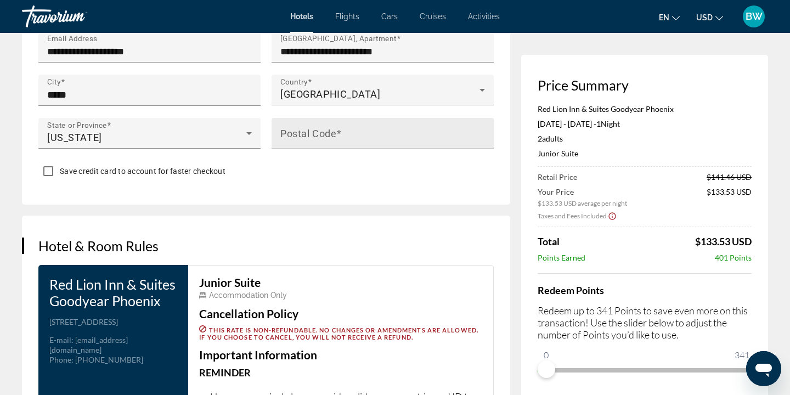
click at [309, 133] on mat-label "Postal Code" at bounding box center [308, 134] width 56 height 12
click at [309, 133] on input "Postal Code" at bounding box center [385, 138] width 211 height 13
type input "*****"
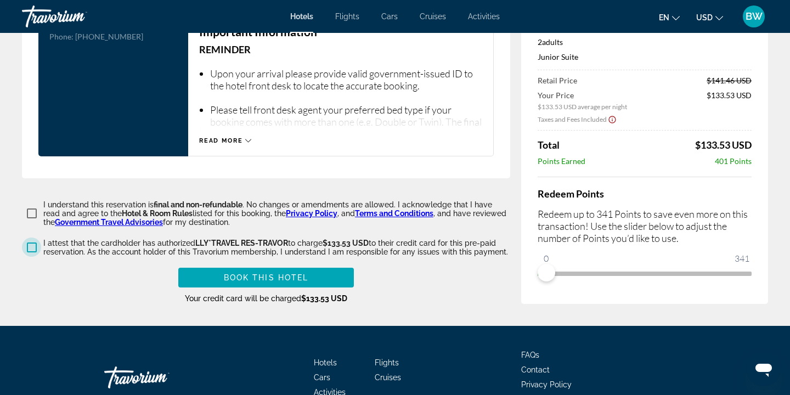
scroll to position [1535, 0]
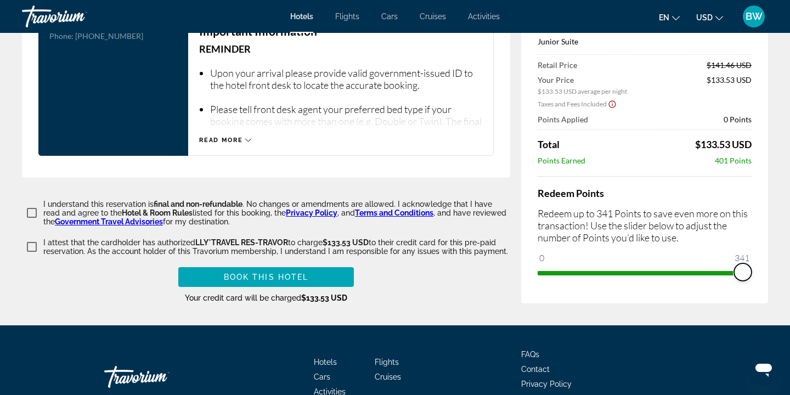
drag, startPoint x: 547, startPoint y: 266, endPoint x: 768, endPoint y: 259, distance: 221.1
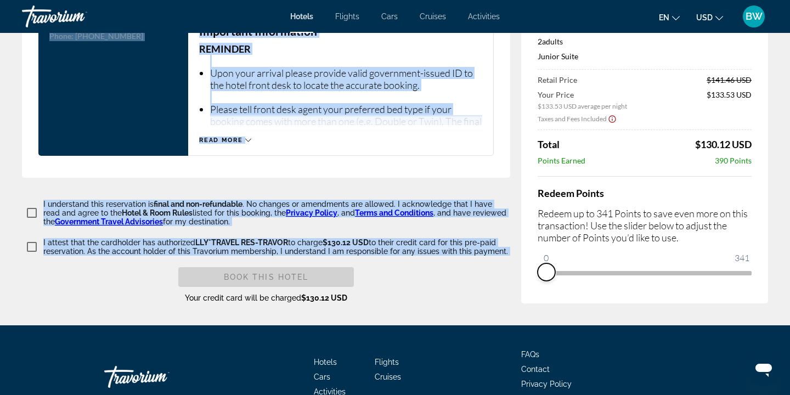
drag, startPoint x: 738, startPoint y: 262, endPoint x: 431, endPoint y: 274, distance: 307.9
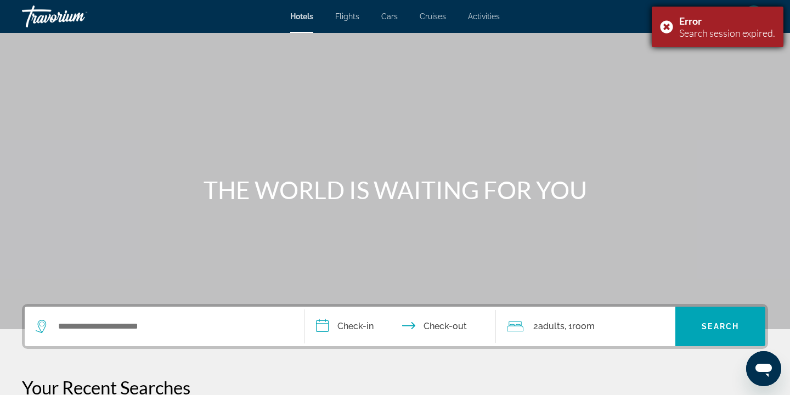
click at [663, 22] on div "Error Search session expired." at bounding box center [718, 27] width 132 height 41
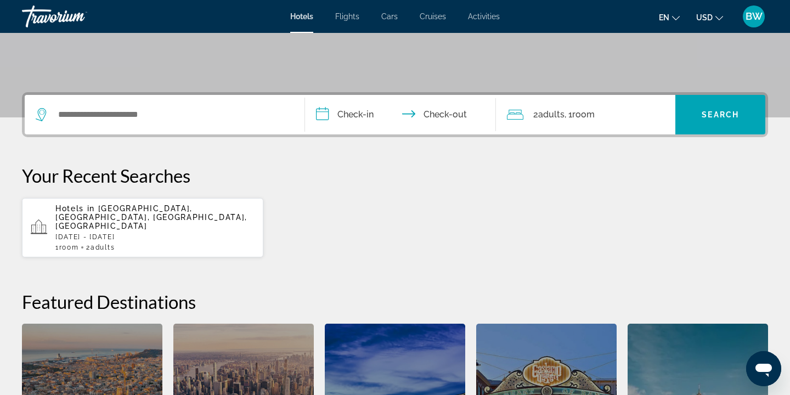
scroll to position [217, 0]
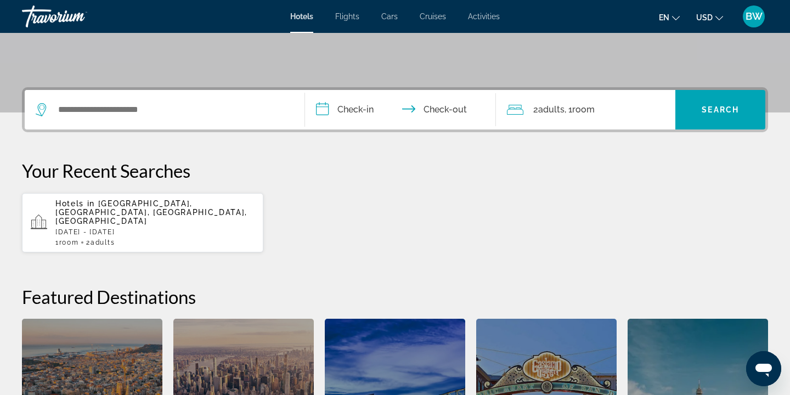
click at [212, 228] on div "Hotels in Glendale, Phoenix, AZ, United States Sat, 13 Sep - Sun, 14 Sep 1 Room…" at bounding box center [154, 222] width 199 height 47
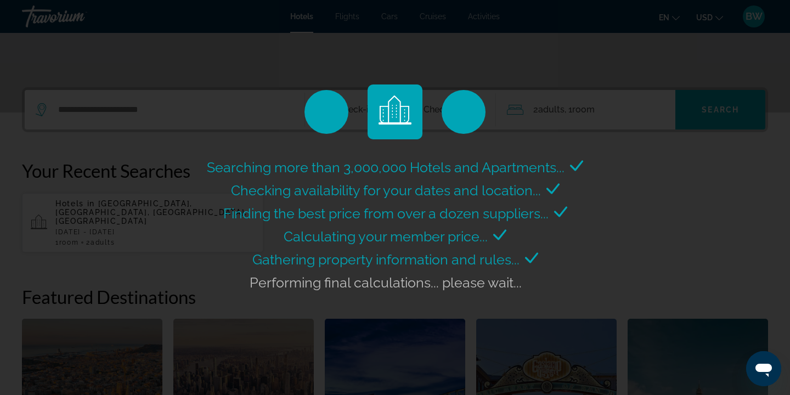
scroll to position [0, 0]
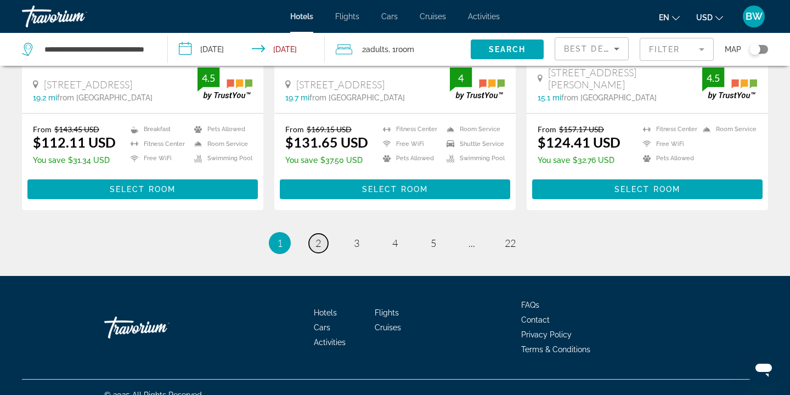
click at [316, 237] on span "2" at bounding box center [317, 243] width 5 height 12
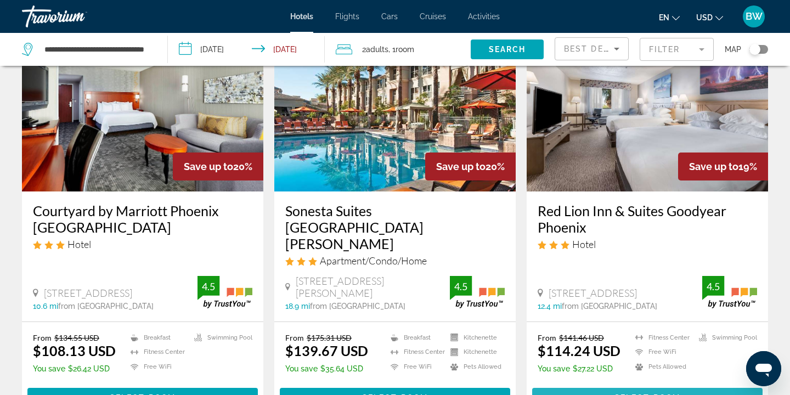
click at [567, 384] on span "Main content" at bounding box center [647, 397] width 230 height 26
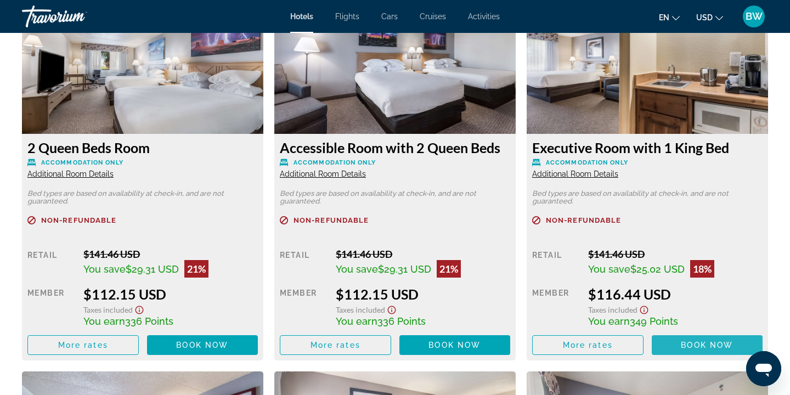
click at [687, 353] on span "Main content" at bounding box center [707, 345] width 111 height 26
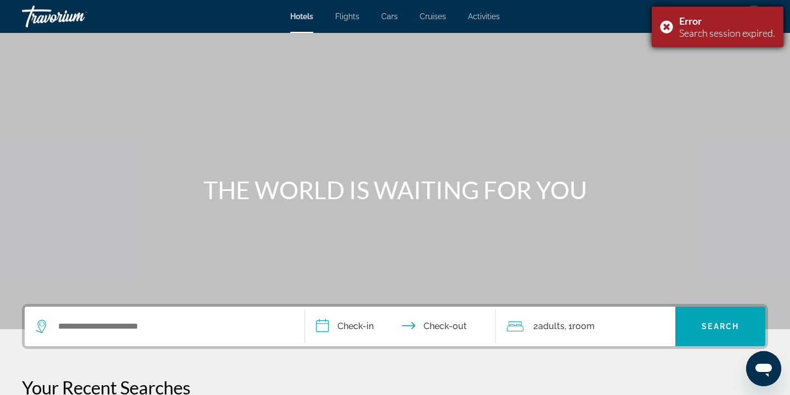
click at [669, 24] on div "Error Search session expired." at bounding box center [718, 27] width 132 height 41
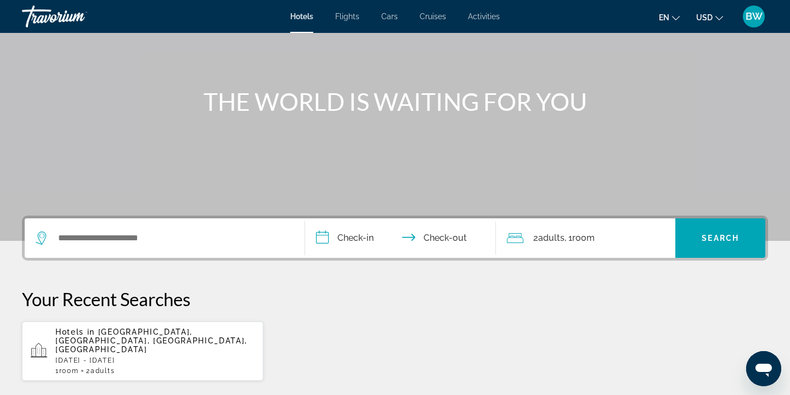
click at [174, 344] on p "Hotels in Glendale, Phoenix, AZ, United States" at bounding box center [154, 340] width 199 height 26
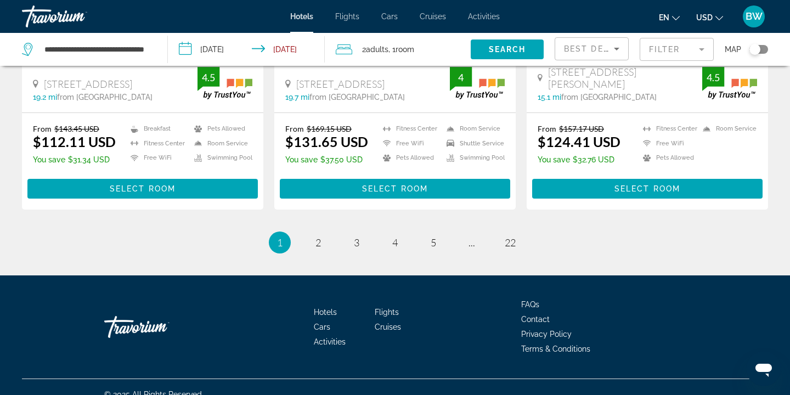
scroll to position [1518, 0]
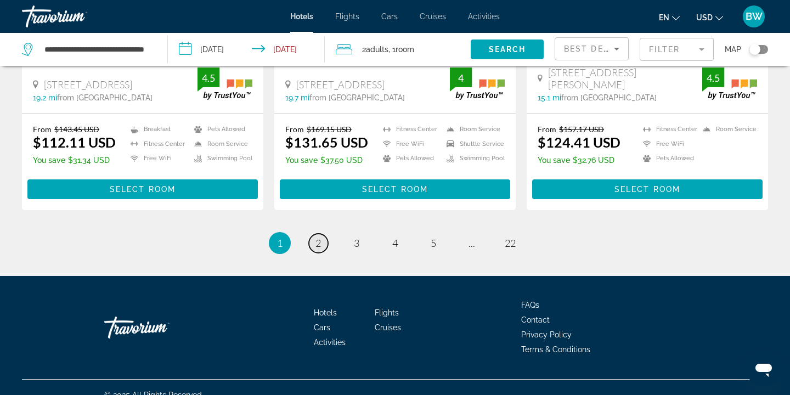
click at [318, 237] on span "2" at bounding box center [317, 243] width 5 height 12
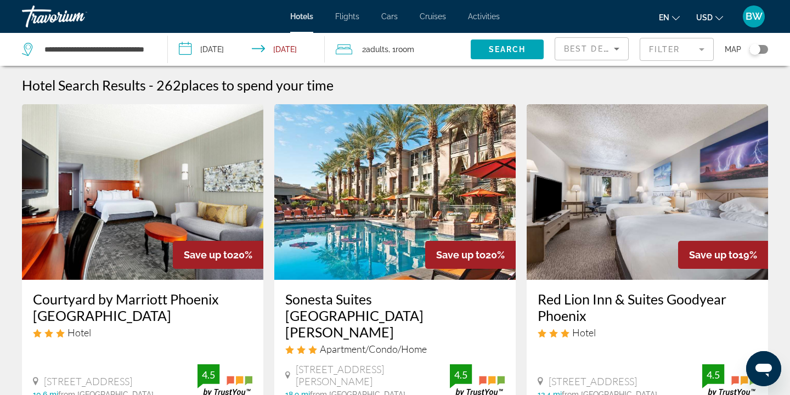
click at [623, 251] on img "Main content" at bounding box center [646, 191] width 241 height 175
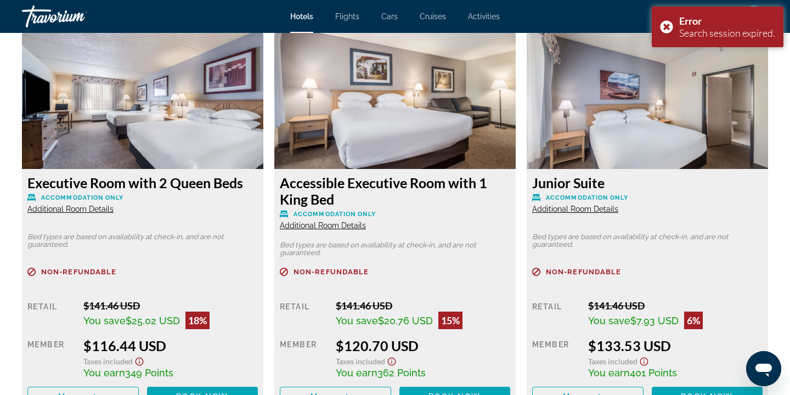
scroll to position [1861, 0]
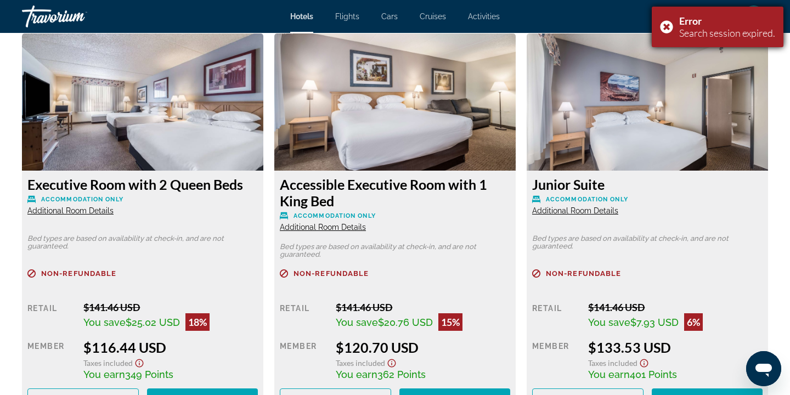
click at [662, 25] on div "Error Search session expired." at bounding box center [718, 27] width 132 height 41
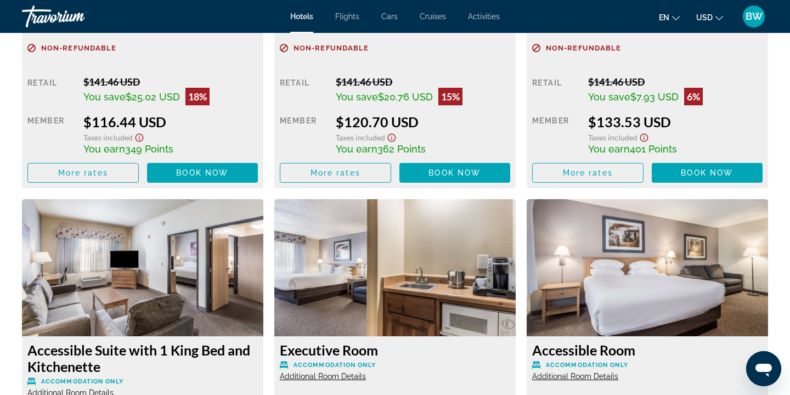
scroll to position [2107, 0]
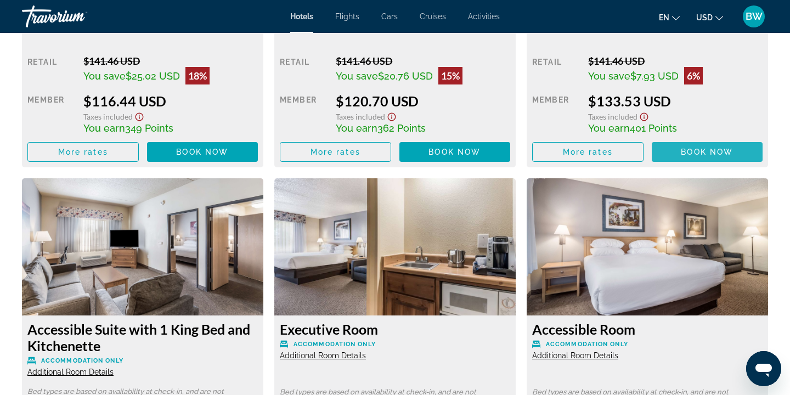
click at [686, 145] on span "Main content" at bounding box center [707, 152] width 111 height 26
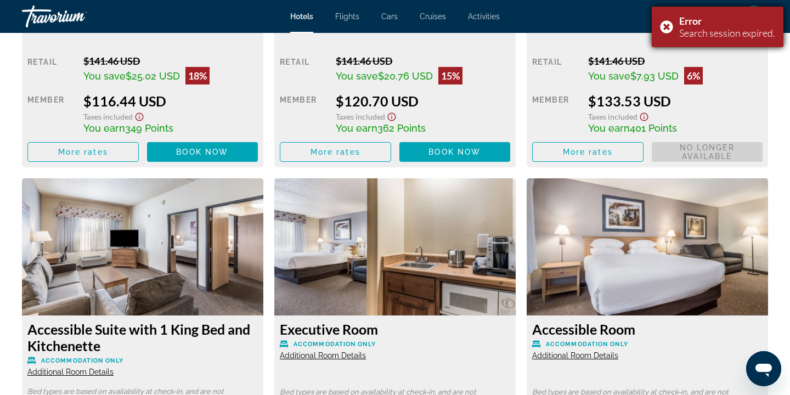
click at [664, 27] on div "Error Search session expired." at bounding box center [718, 27] width 132 height 41
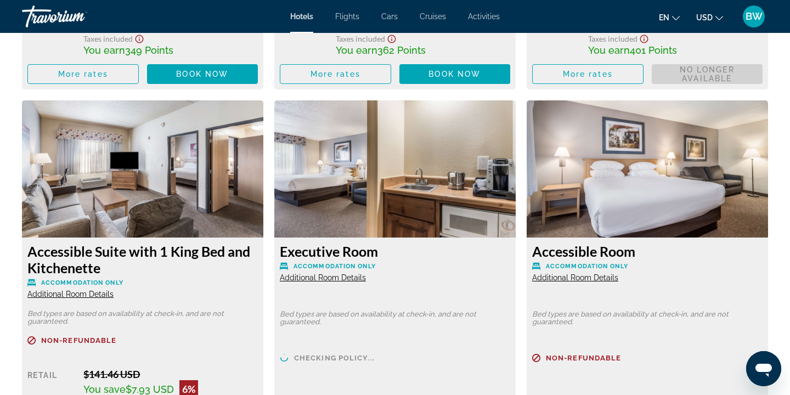
scroll to position [2188, 0]
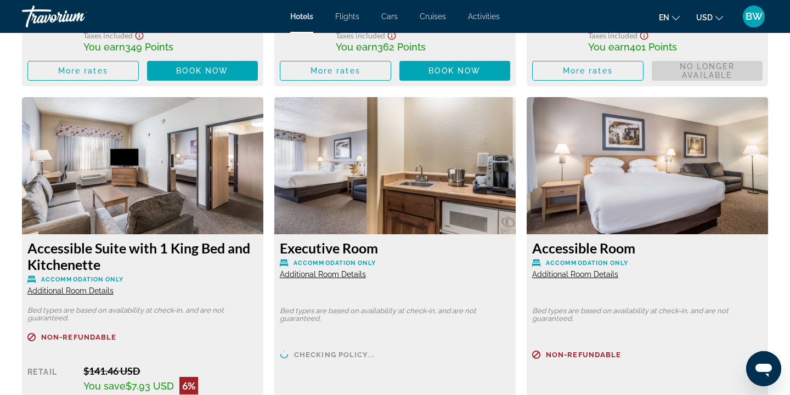
click at [324, 279] on span "Additional Room Details" at bounding box center [323, 274] width 86 height 9
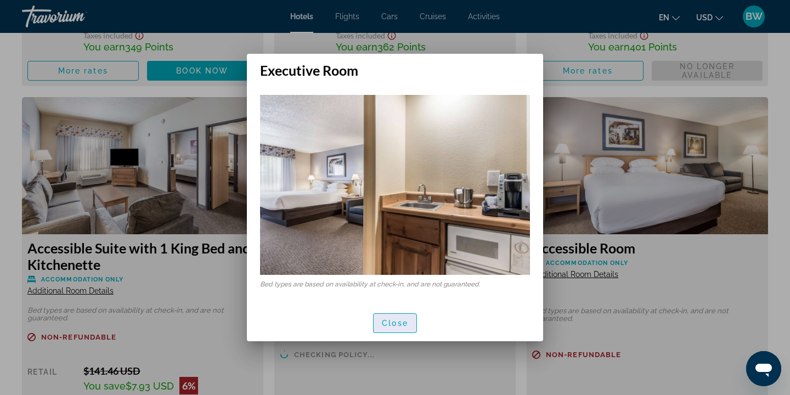
click at [383, 323] on span "Close" at bounding box center [395, 323] width 26 height 9
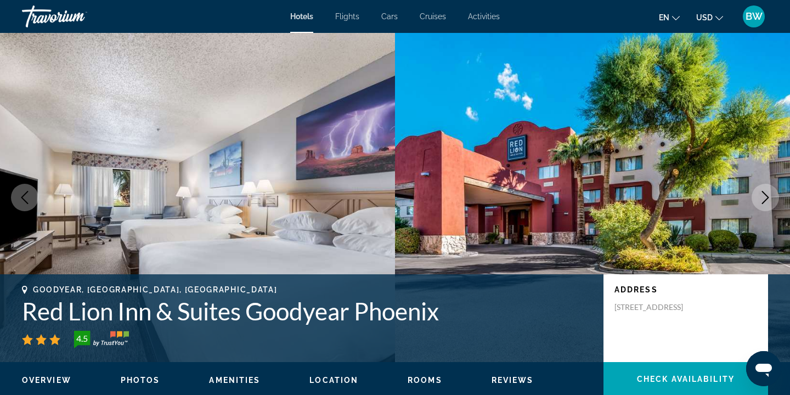
scroll to position [2188, 0]
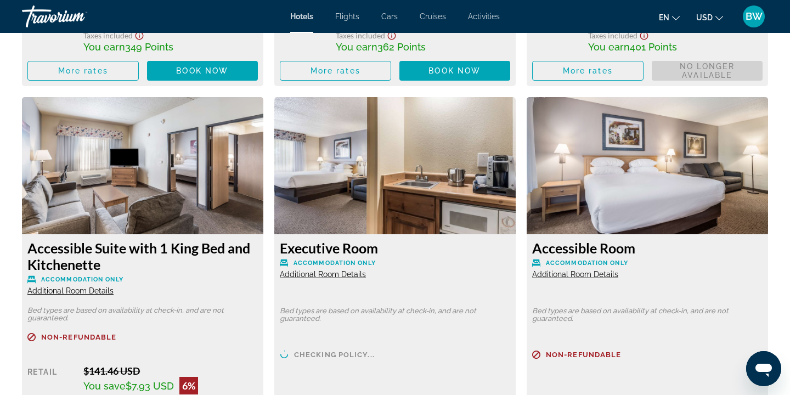
click at [331, 279] on span "Additional Room Details" at bounding box center [323, 274] width 86 height 9
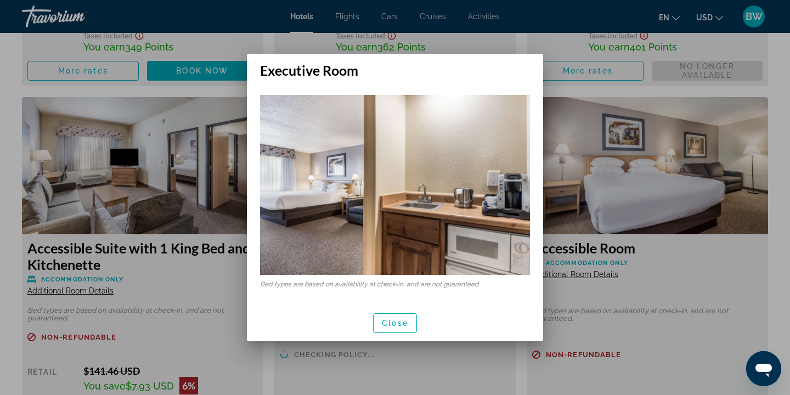
scroll to position [0, 0]
click at [394, 324] on span "Close" at bounding box center [395, 323] width 26 height 9
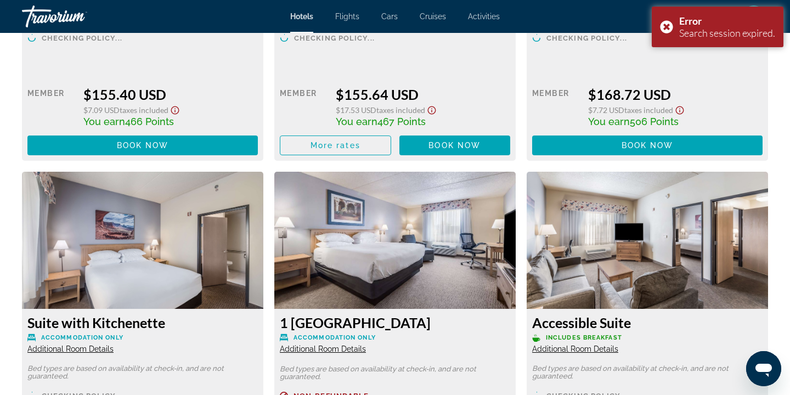
scroll to position [3239, 0]
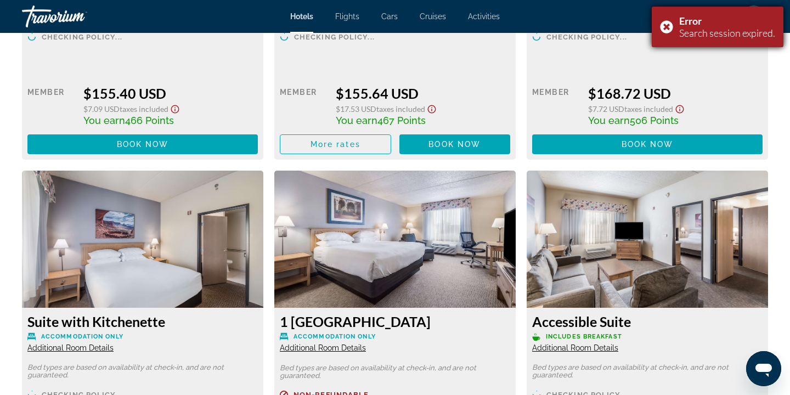
click at [665, 23] on div "Error Search session expired." at bounding box center [718, 27] width 132 height 41
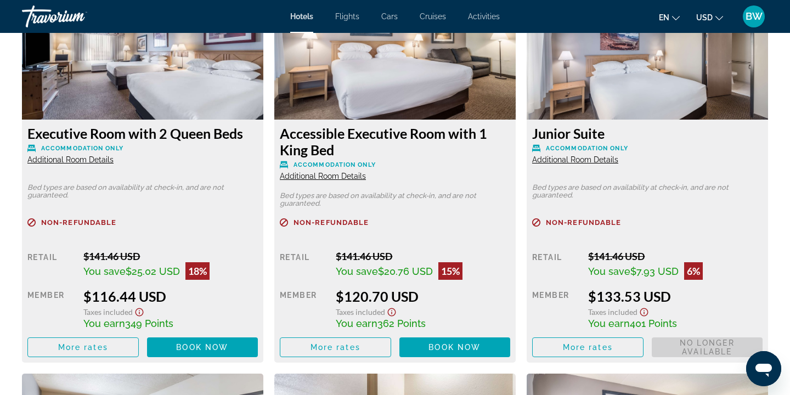
scroll to position [1937, 0]
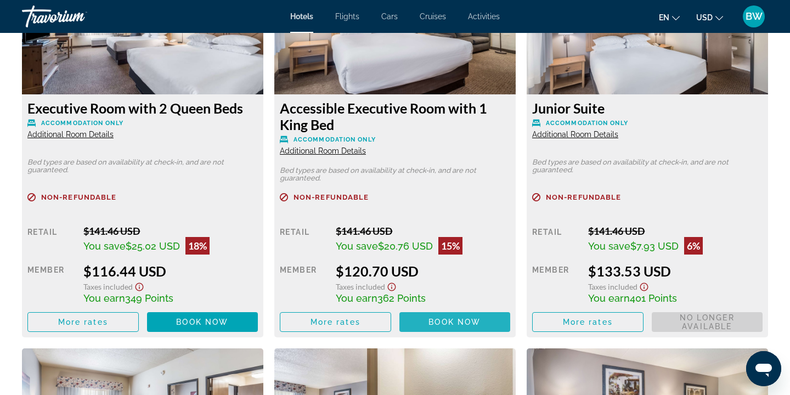
click at [449, 322] on span "Book now" at bounding box center [454, 322] width 52 height 9
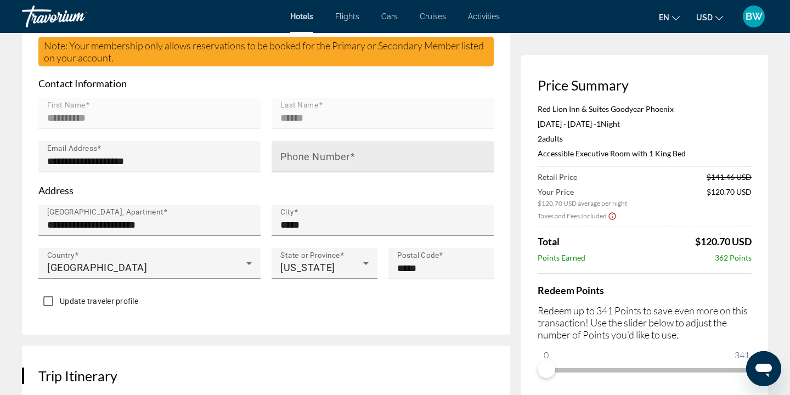
scroll to position [419, 0]
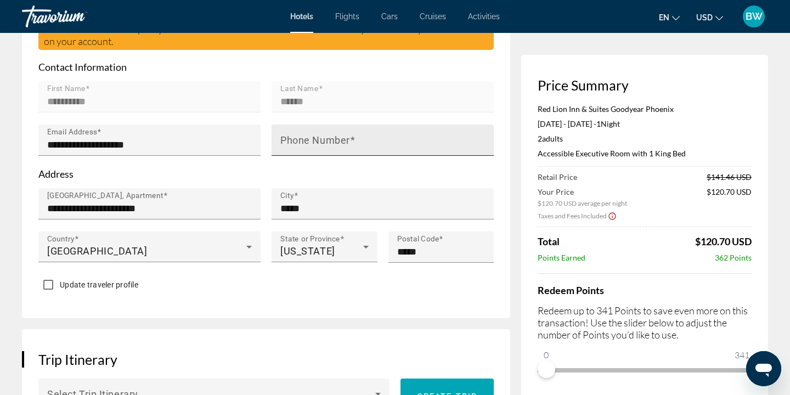
click at [293, 139] on mat-label "Phone Number" at bounding box center [315, 140] width 70 height 12
click at [293, 139] on input "Phone Number" at bounding box center [385, 144] width 211 height 13
type input "**********"
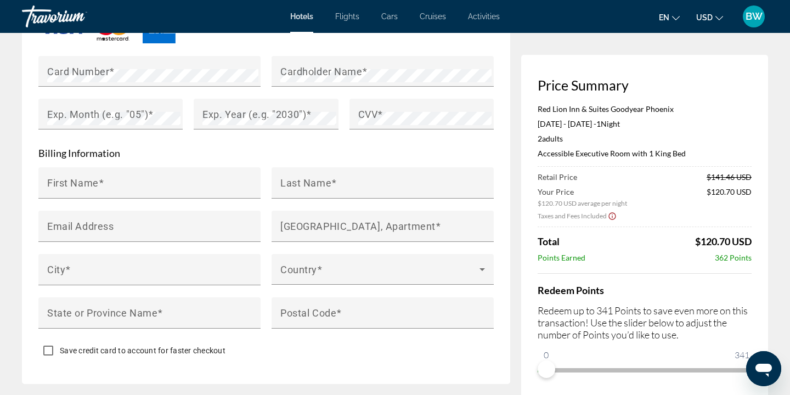
scroll to position [1043, 0]
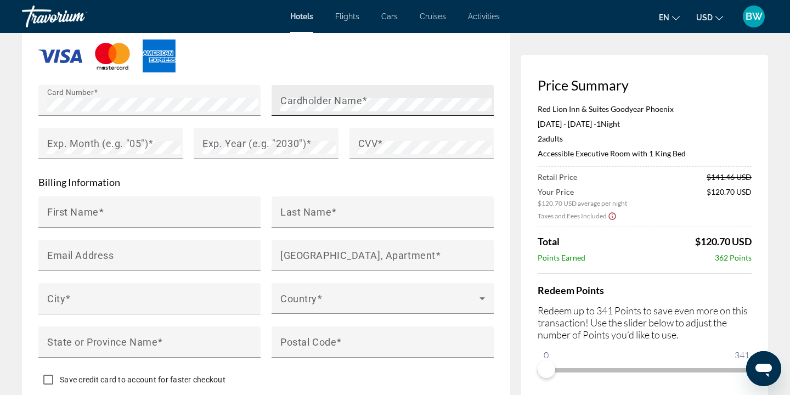
click at [319, 103] on mat-label "Cardholder Name" at bounding box center [321, 101] width 82 height 12
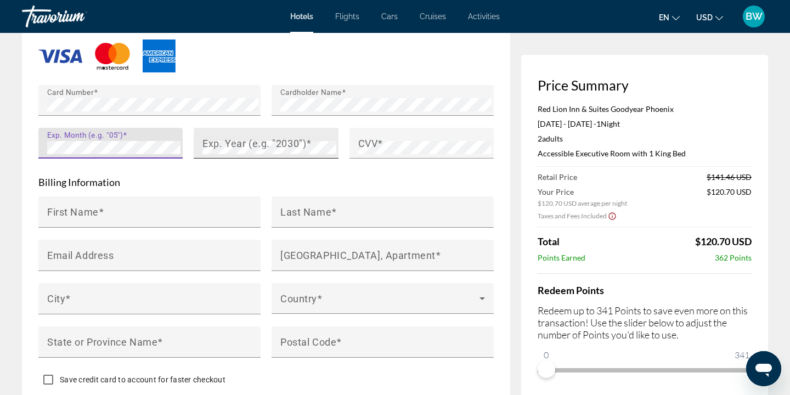
click at [229, 146] on mat-label "Exp. Year (e.g. "2030")" at bounding box center [254, 144] width 104 height 12
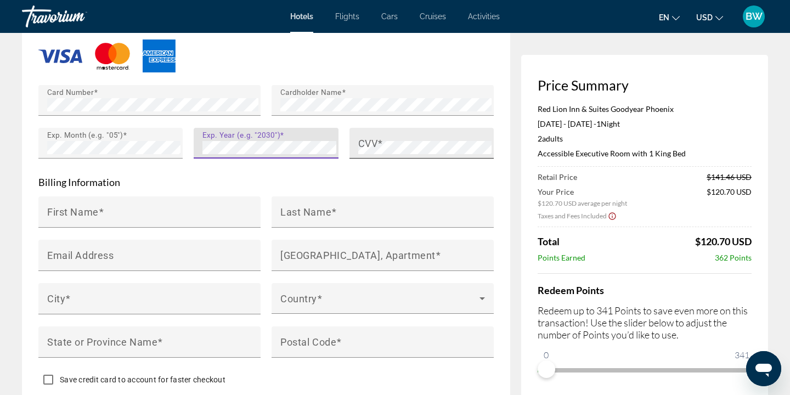
click at [357, 141] on div "CVV" at bounding box center [421, 143] width 144 height 31
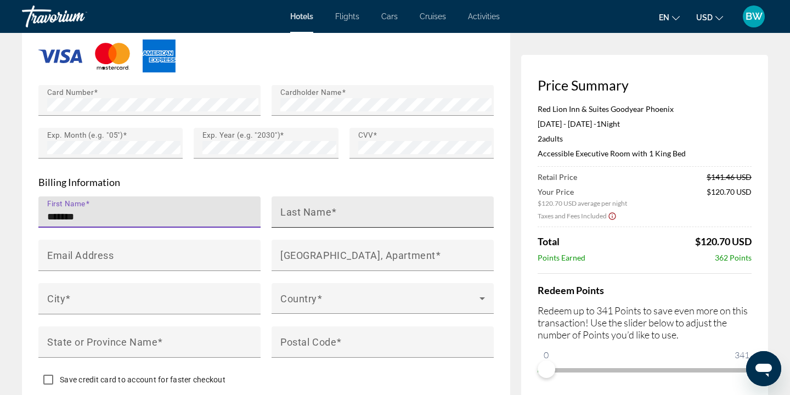
type input "*******"
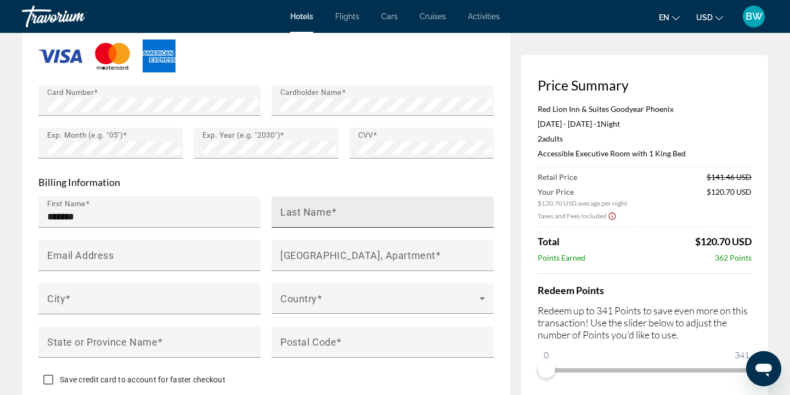
click at [298, 214] on mat-label "Last Name" at bounding box center [305, 212] width 51 height 12
click at [298, 214] on input "Last Name" at bounding box center [385, 216] width 211 height 13
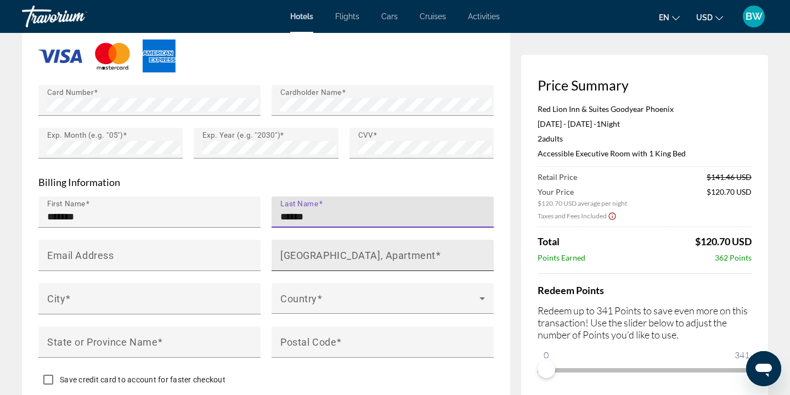
type input "******"
click at [301, 252] on mat-label "House Number, Street, Apartment" at bounding box center [357, 256] width 155 height 12
click at [301, 253] on input "House Number, Street, Apartment" at bounding box center [385, 259] width 211 height 13
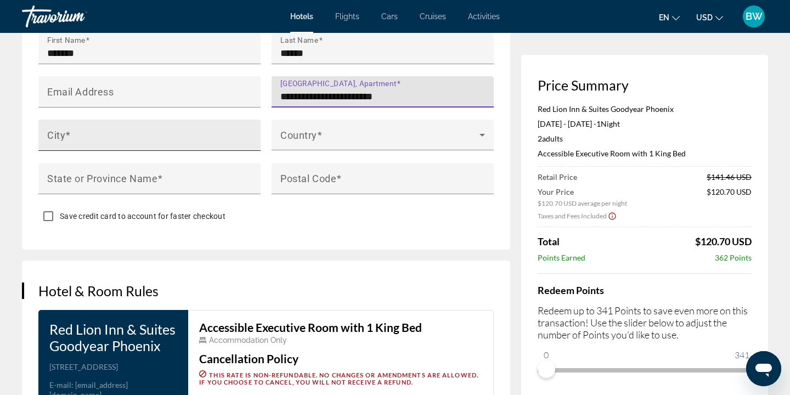
scroll to position [1206, 0]
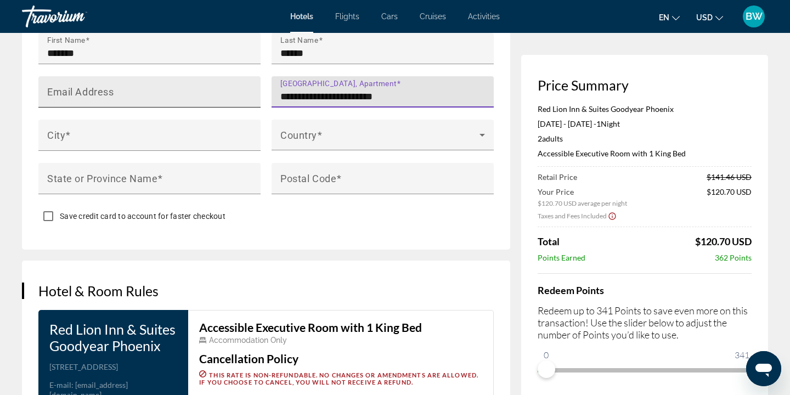
type input "**********"
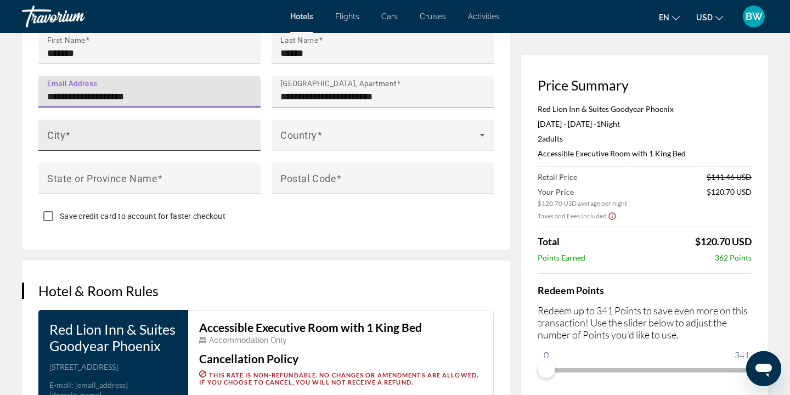
type input "**********"
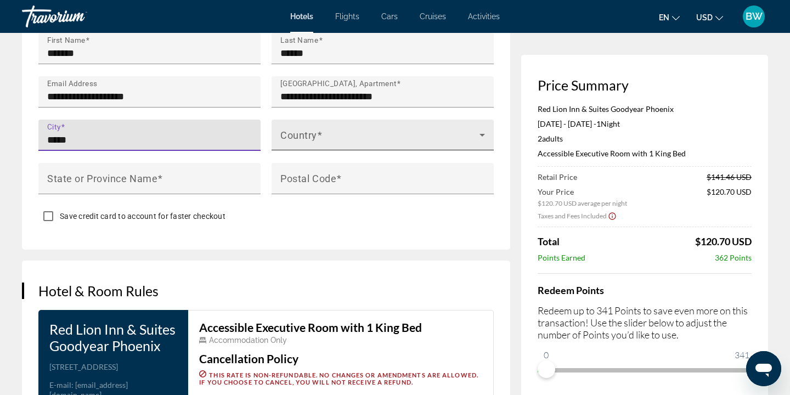
type input "*****"
click at [287, 134] on span "Main content" at bounding box center [379, 139] width 199 height 13
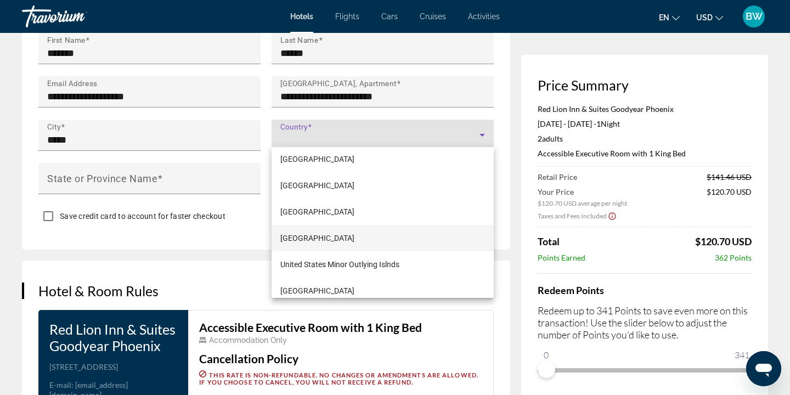
scroll to position [6296, 0]
click at [324, 237] on span "United States of America" at bounding box center [317, 238] width 74 height 13
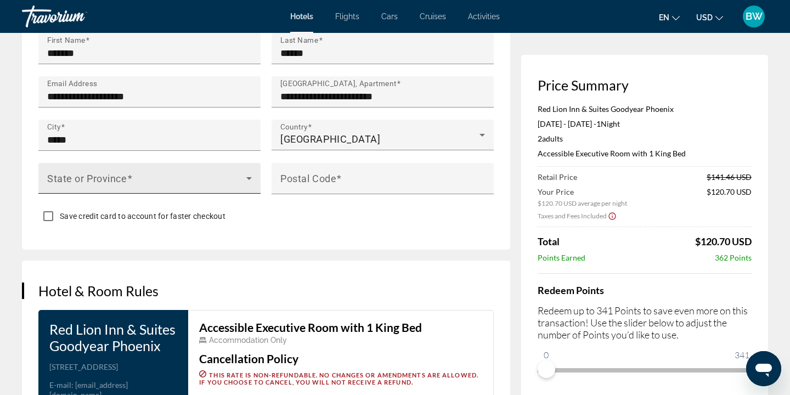
click at [115, 178] on span "Main content" at bounding box center [146, 182] width 199 height 13
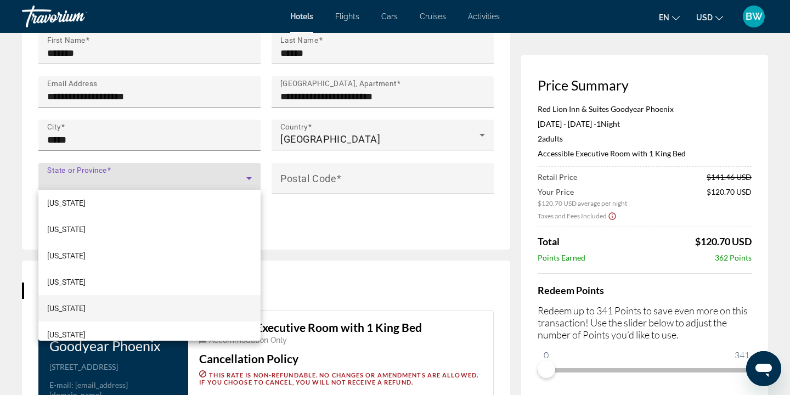
scroll to position [320, 0]
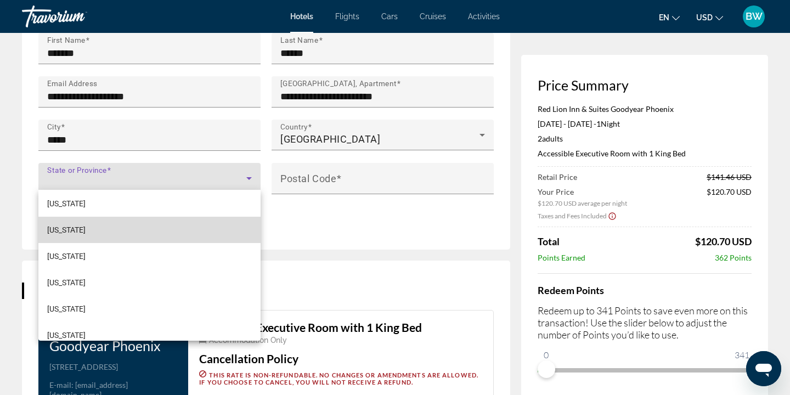
click at [72, 231] on mat-option "Illinois" at bounding box center [149, 230] width 222 height 26
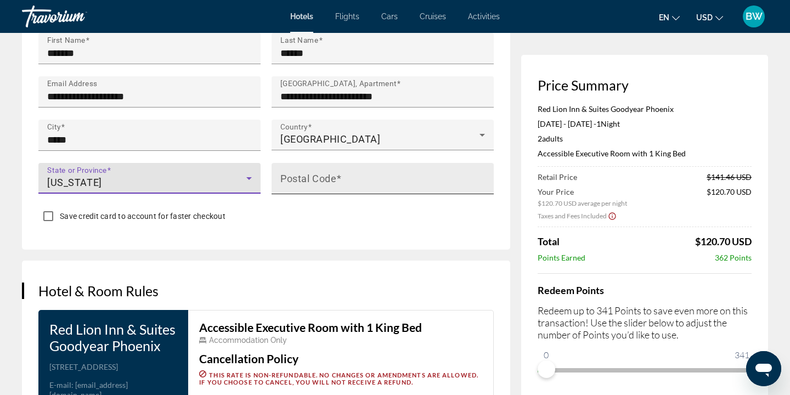
click at [313, 176] on mat-label "Postal Code" at bounding box center [308, 179] width 56 height 12
click at [313, 177] on input "Postal Code" at bounding box center [385, 183] width 211 height 13
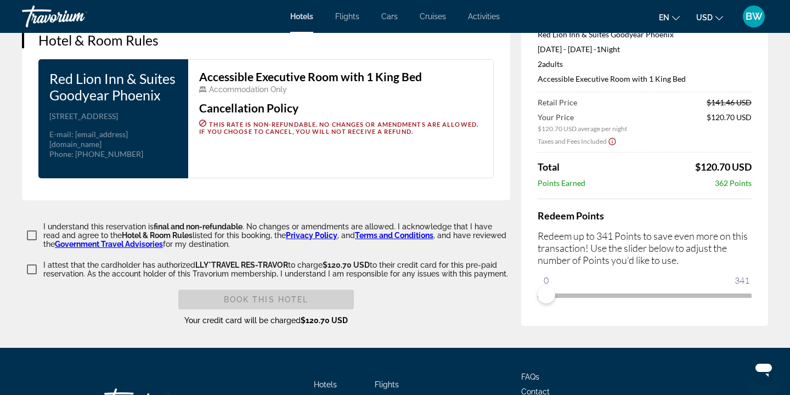
scroll to position [1456, 0]
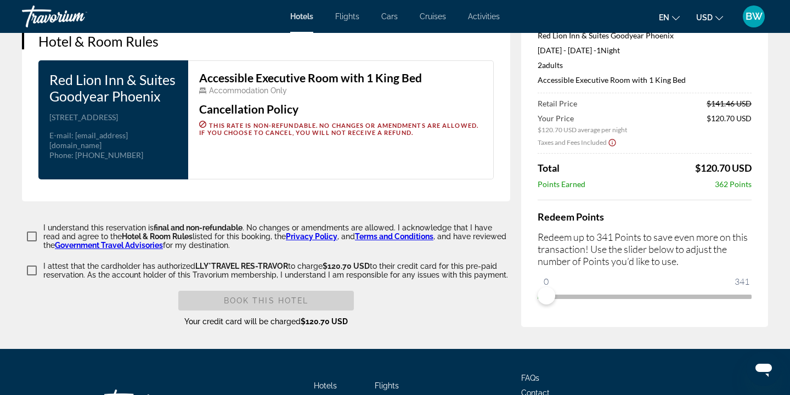
type input "*****"
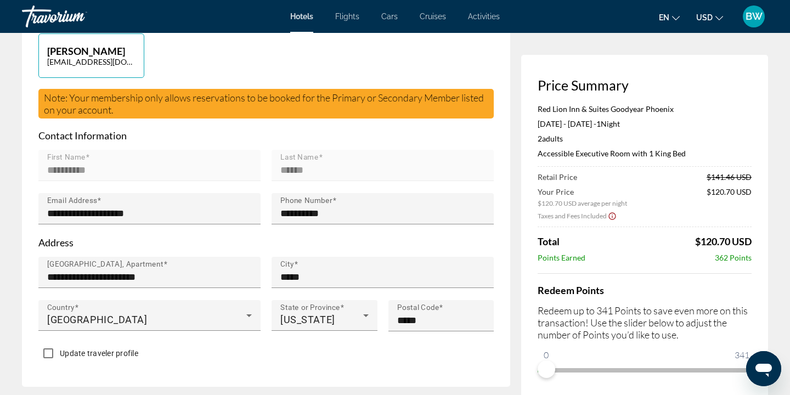
scroll to position [349, 0]
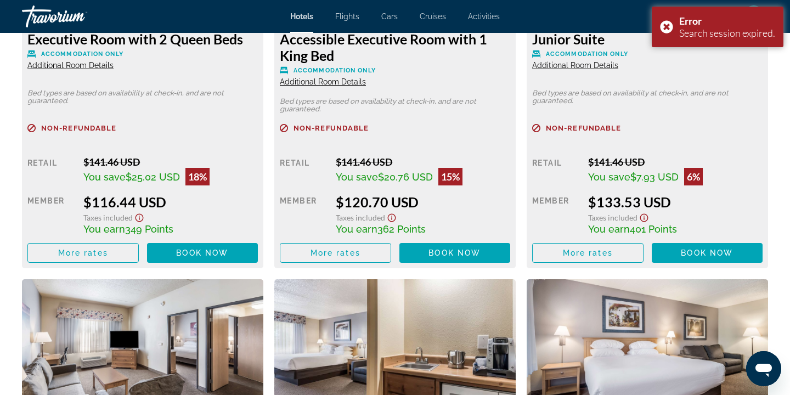
scroll to position [2006, 0]
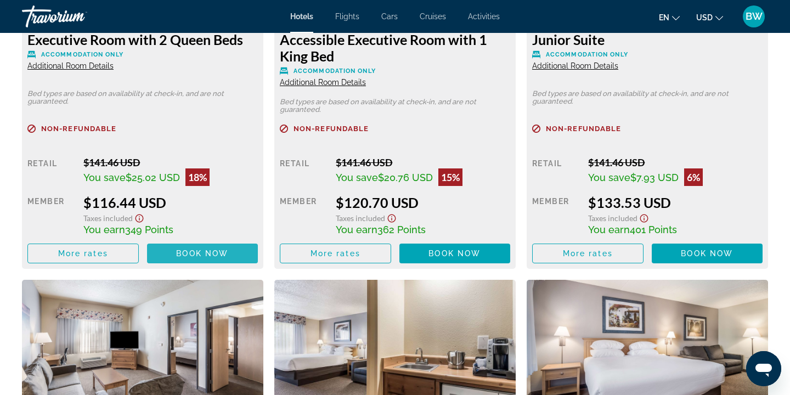
click at [189, 255] on span "Book now" at bounding box center [202, 253] width 52 height 9
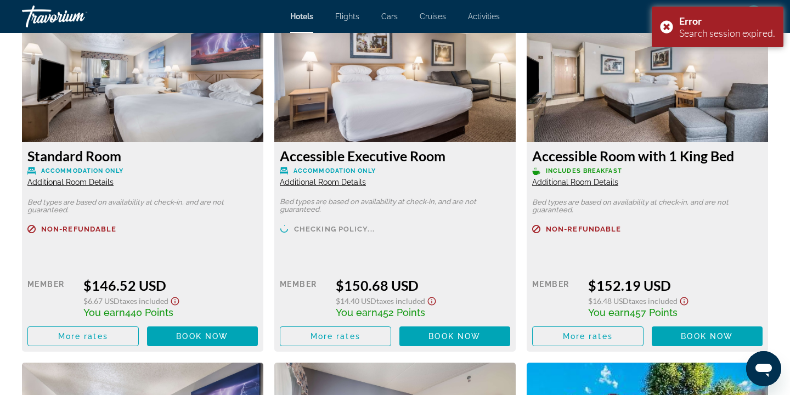
scroll to position [2673, 0]
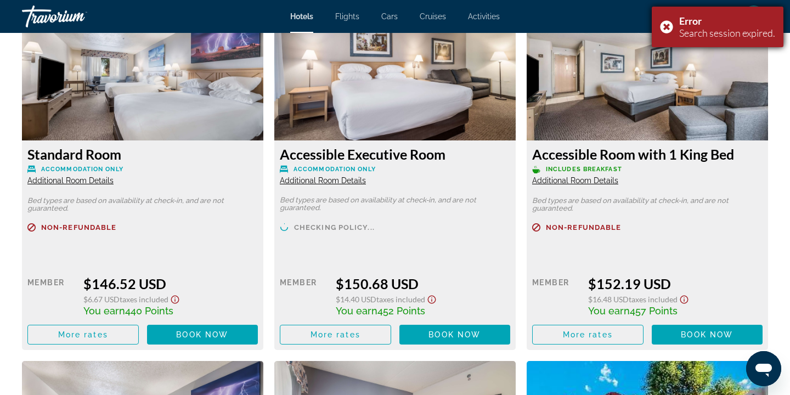
click at [667, 24] on div "Error Search session expired." at bounding box center [718, 27] width 132 height 41
